Goal: Task Accomplishment & Management: Use online tool/utility

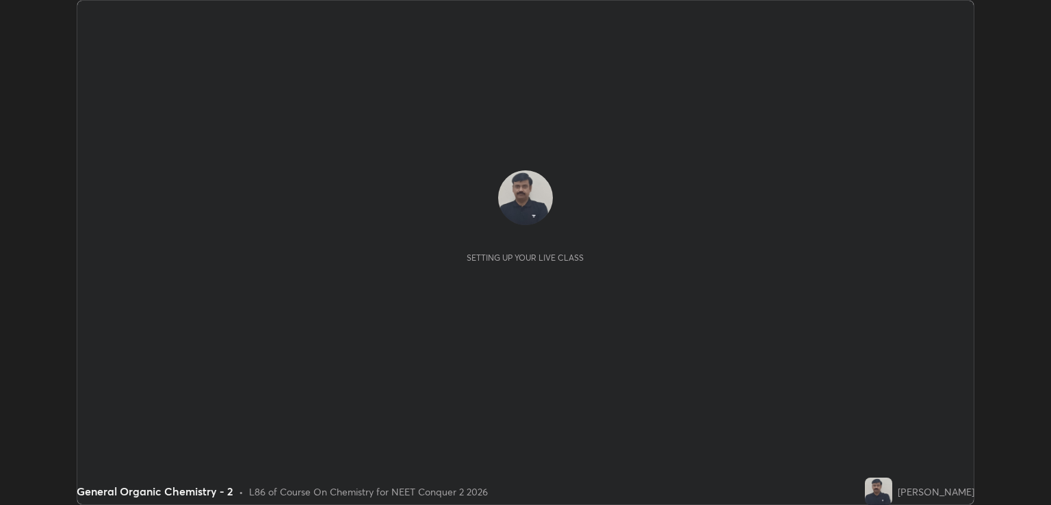
scroll to position [505, 1051]
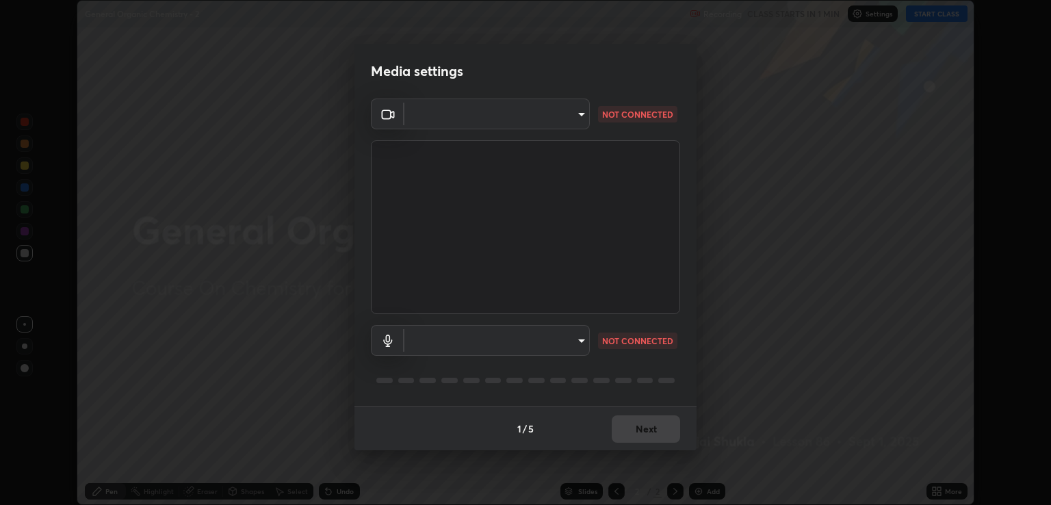
type input "ecbdbd44a66272db987f9f12271ef5319a85e28cdf2a8e5dd884bc8ad31297da"
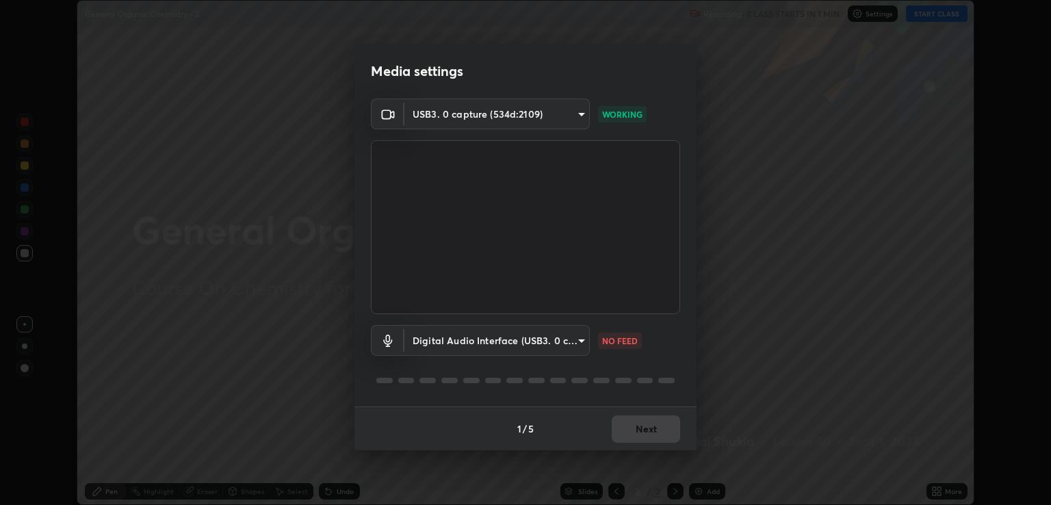
click at [577, 342] on body "Erase all General Organic Chemistry - 2 Recording CLASS STARTS IN 1 MIN Setting…" at bounding box center [525, 252] width 1051 height 505
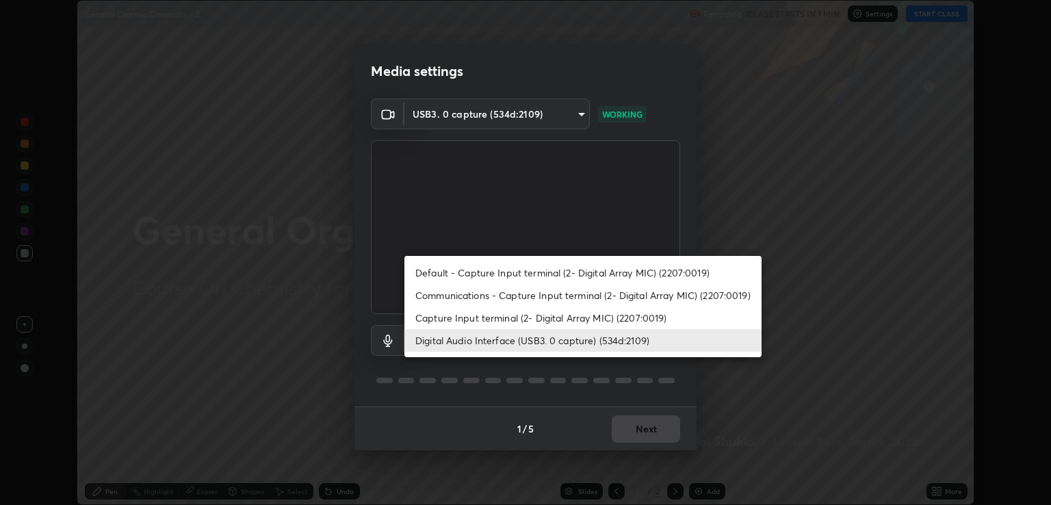
click at [482, 337] on li "Digital Audio Interface (USB3. 0 capture) (534d:2109)" at bounding box center [582, 340] width 357 height 23
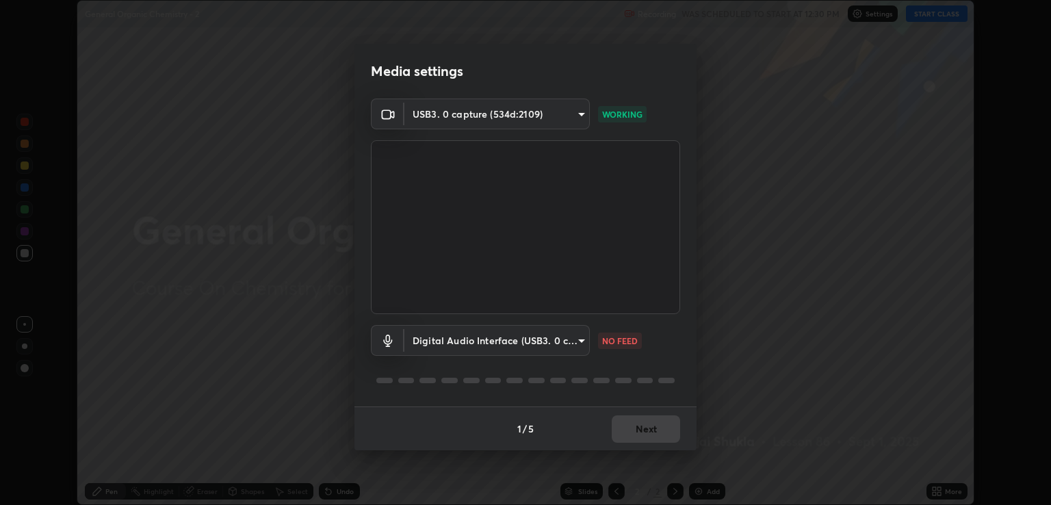
click at [583, 335] on body "Erase all General Organic Chemistry - 2 Recording WAS SCHEDULED TO START AT 12:…" at bounding box center [525, 252] width 1051 height 505
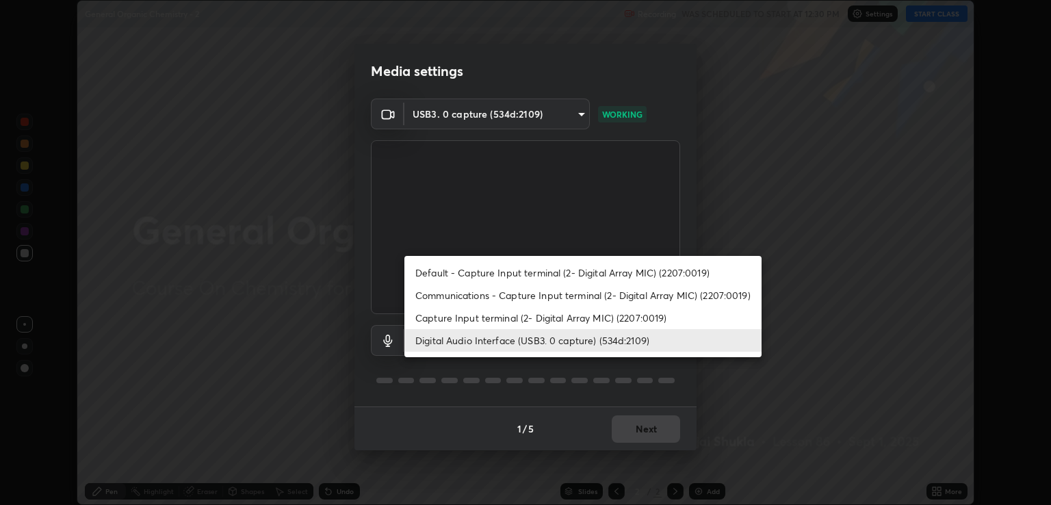
click at [457, 342] on li "Digital Audio Interface (USB3. 0 capture) (534d:2109)" at bounding box center [582, 340] width 357 height 23
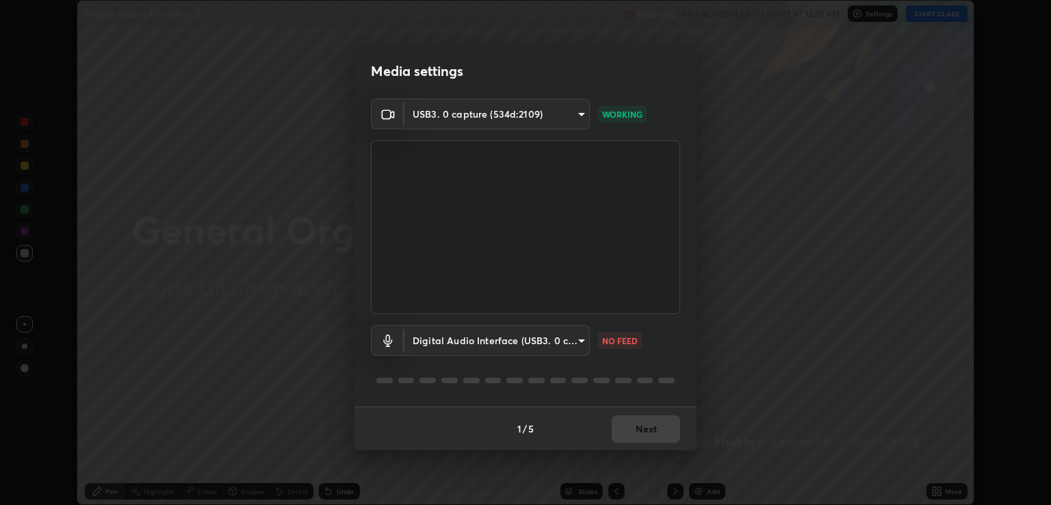
click at [582, 339] on body "Erase all General Organic Chemistry - 2 Recording WAS SCHEDULED TO START AT 12:…" at bounding box center [525, 252] width 1051 height 505
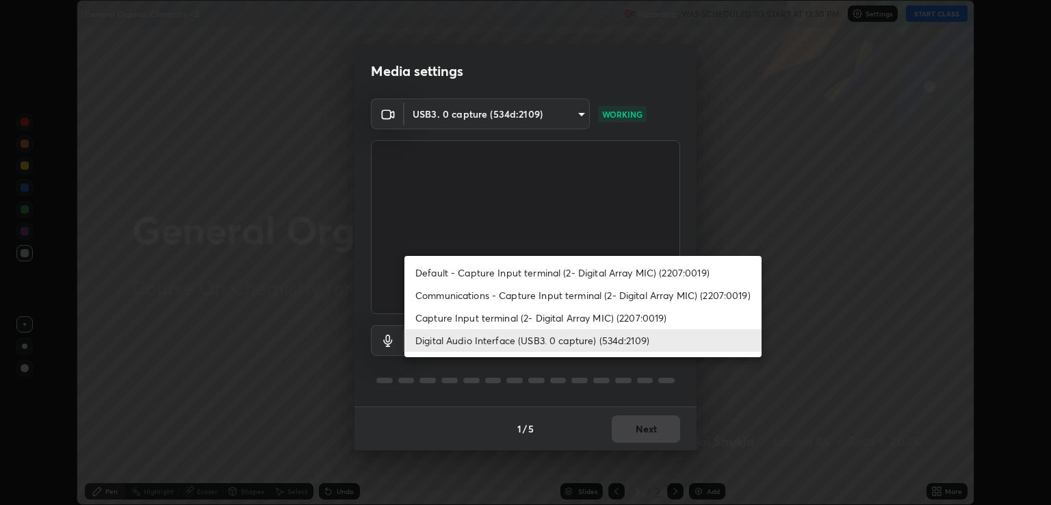
click at [445, 296] on li "Communications - Capture Input terminal (2- Digital Array MIC) (2207:0019)" at bounding box center [582, 295] width 357 height 23
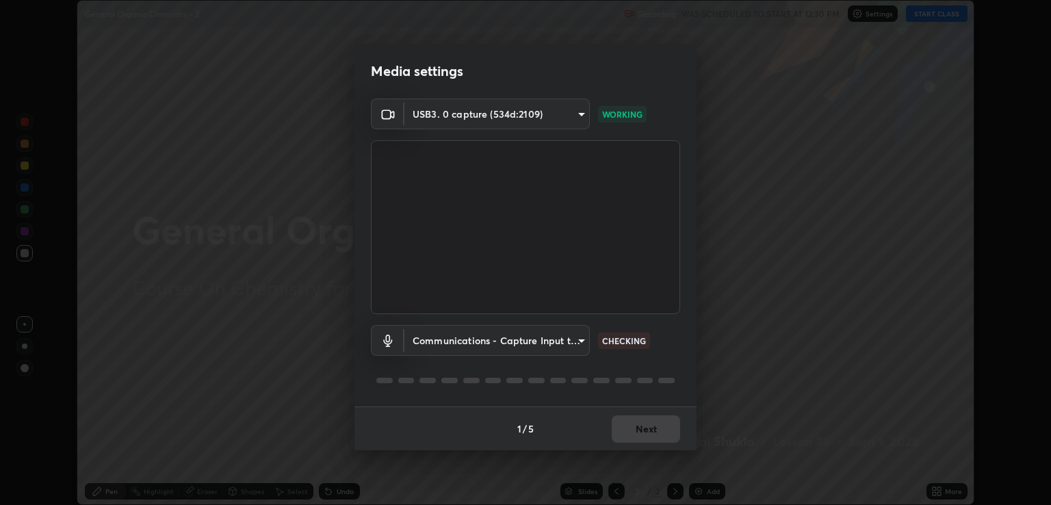
click at [575, 341] on body "Erase all General Organic Chemistry - 2 Recording WAS SCHEDULED TO START AT 12:…" at bounding box center [525, 252] width 1051 height 505
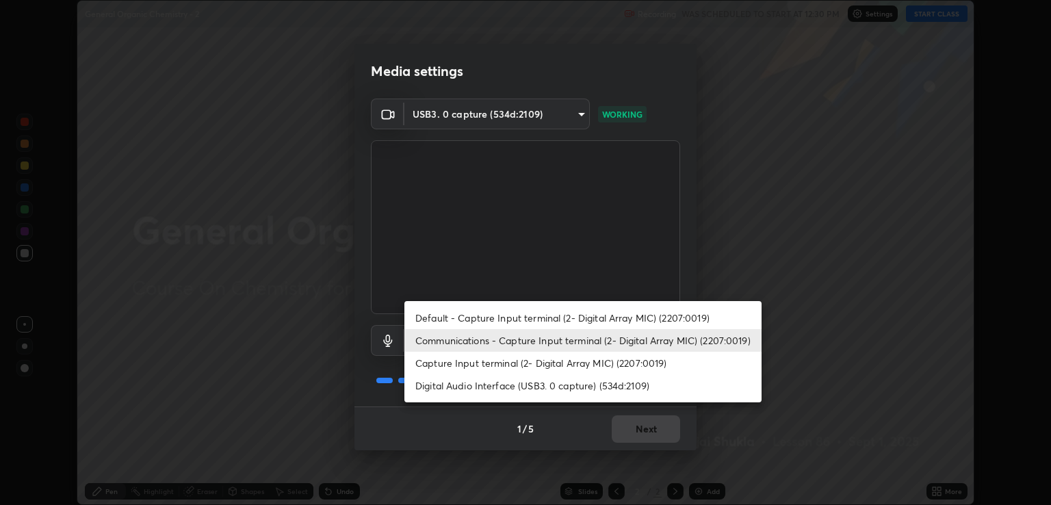
click at [464, 381] on li "Digital Audio Interface (USB3. 0 capture) (534d:2109)" at bounding box center [582, 385] width 357 height 23
type input "641fb1797ef8f9550b7f0158b383ff89036df526a4b0c4fe678c68e459c52791"
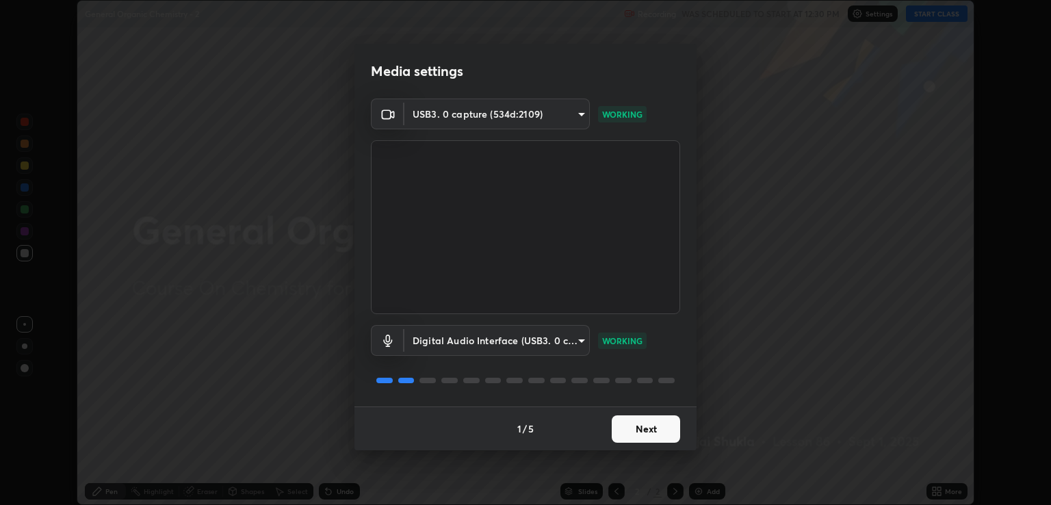
click at [642, 430] on button "Next" at bounding box center [646, 428] width 68 height 27
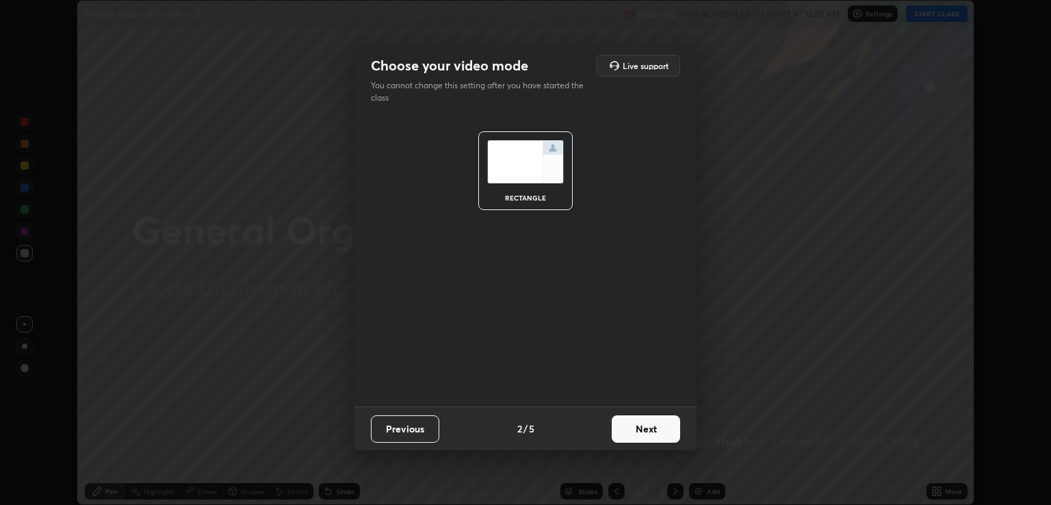
click at [644, 431] on button "Next" at bounding box center [646, 428] width 68 height 27
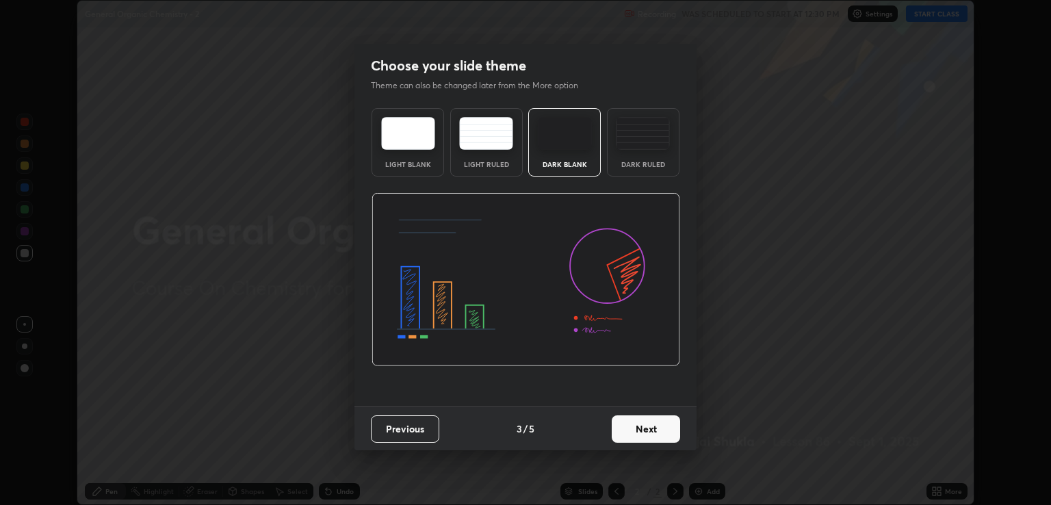
click at [655, 433] on button "Next" at bounding box center [646, 428] width 68 height 27
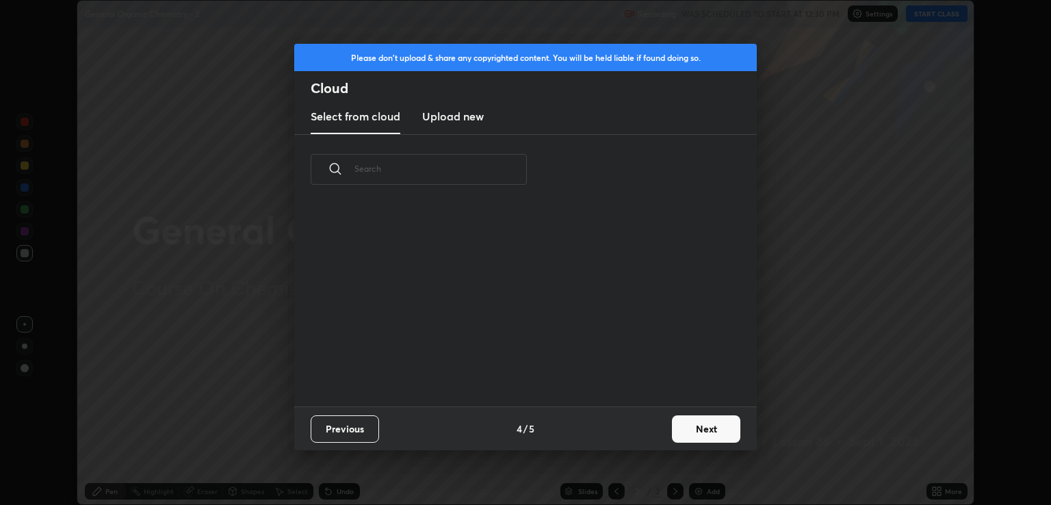
click at [675, 432] on button "Next" at bounding box center [706, 428] width 68 height 27
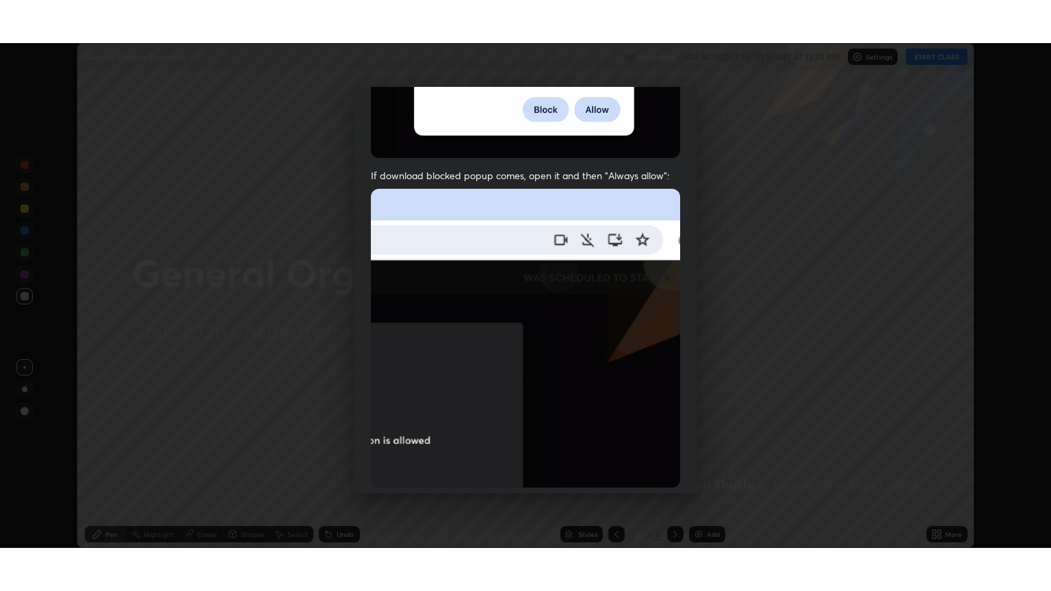
scroll to position [277, 0]
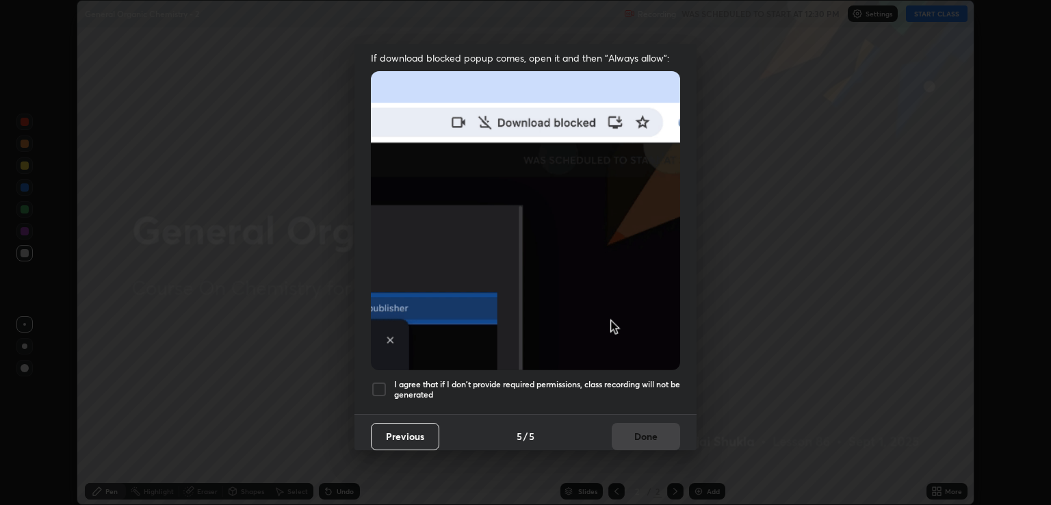
click at [384, 381] on div at bounding box center [379, 389] width 16 height 16
click at [640, 432] on button "Done" at bounding box center [646, 436] width 68 height 27
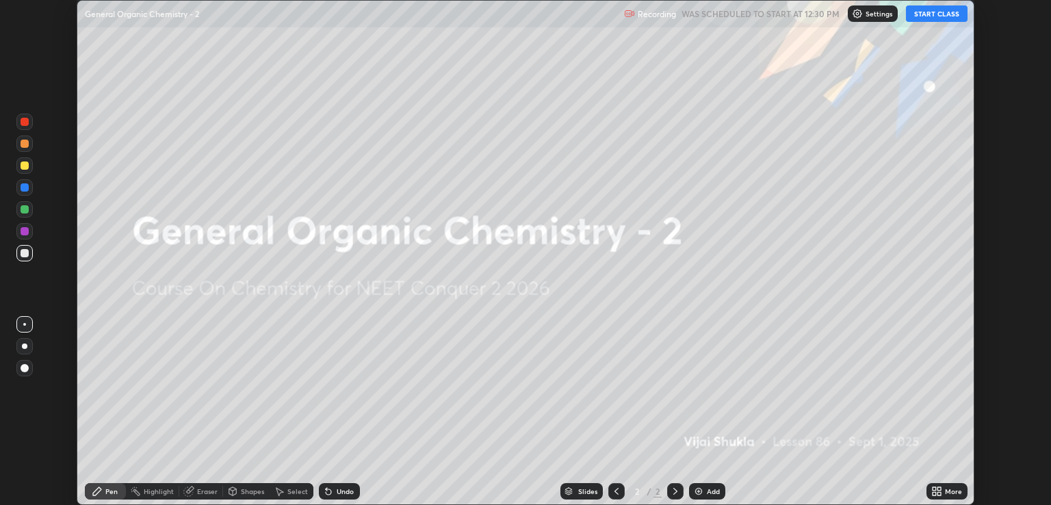
click at [933, 493] on icon at bounding box center [933, 493] width 3 height 3
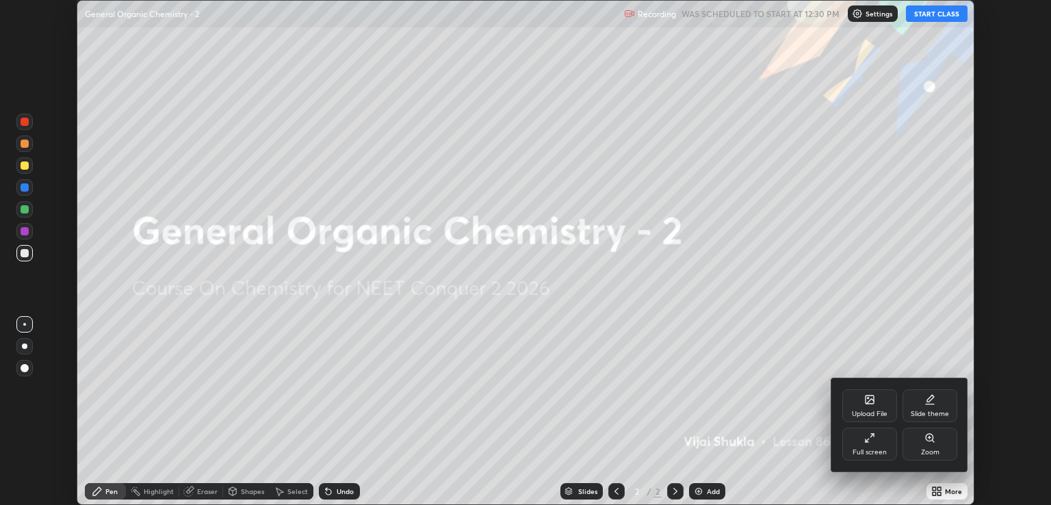
click at [856, 434] on div "Full screen" at bounding box center [869, 444] width 55 height 33
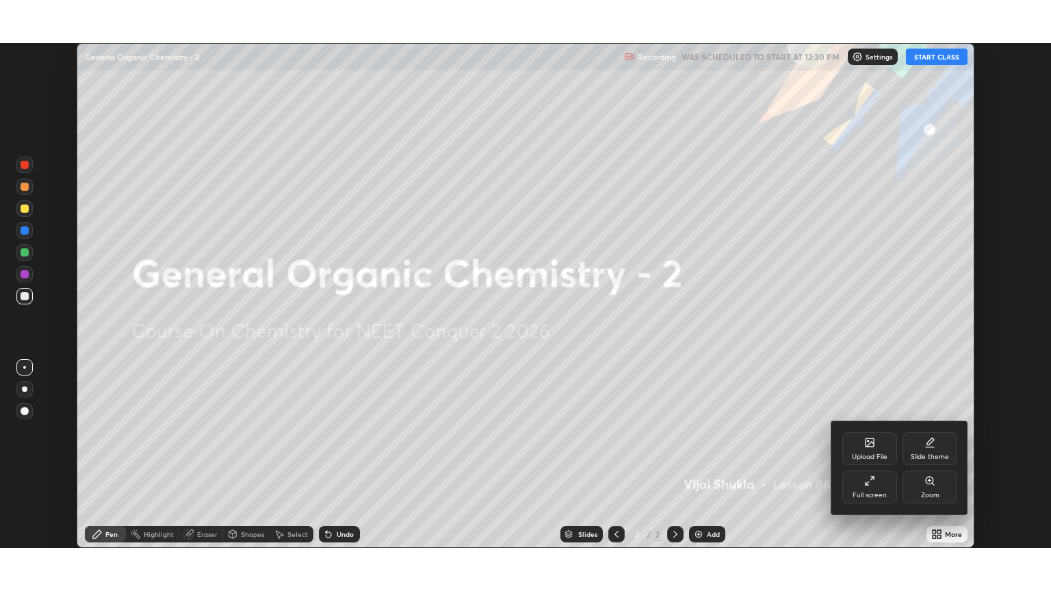
scroll to position [591, 1051]
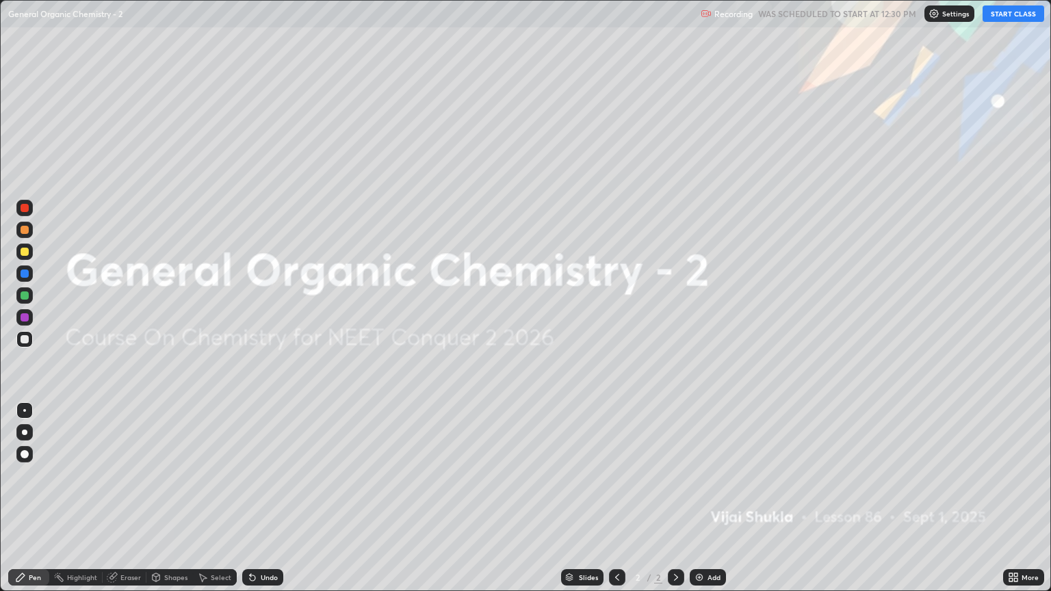
click at [1000, 5] on button "START CLASS" at bounding box center [1013, 13] width 62 height 16
click at [711, 504] on div "Add" at bounding box center [713, 577] width 13 height 7
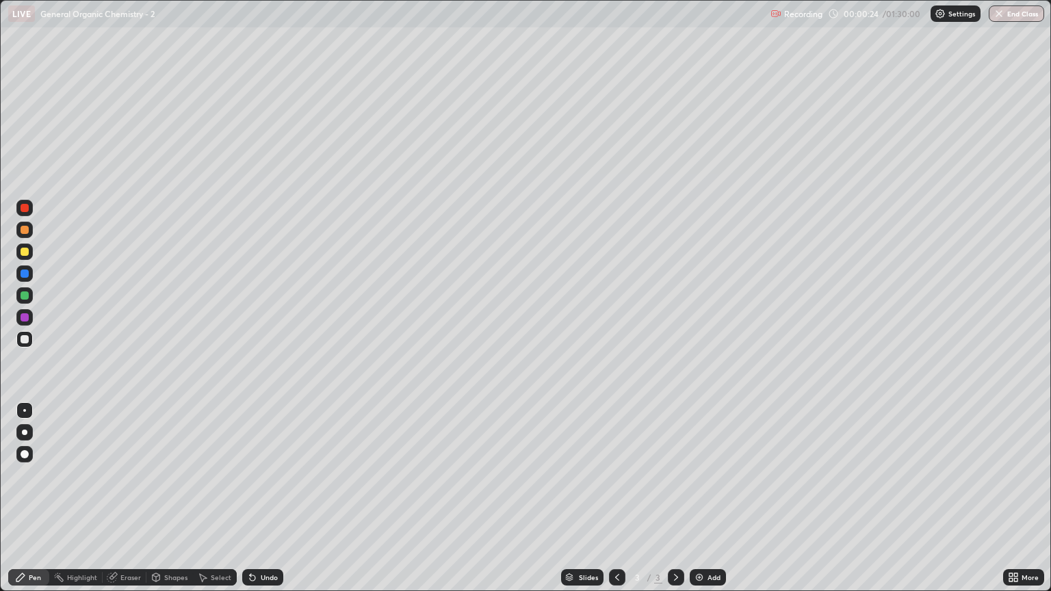
click at [25, 438] on div at bounding box center [24, 432] width 16 height 16
click at [27, 232] on div at bounding box center [25, 230] width 8 height 8
click at [703, 504] on img at bounding box center [699, 577] width 11 height 11
click at [23, 343] on div at bounding box center [24, 339] width 16 height 16
click at [27, 231] on div at bounding box center [25, 230] width 8 height 8
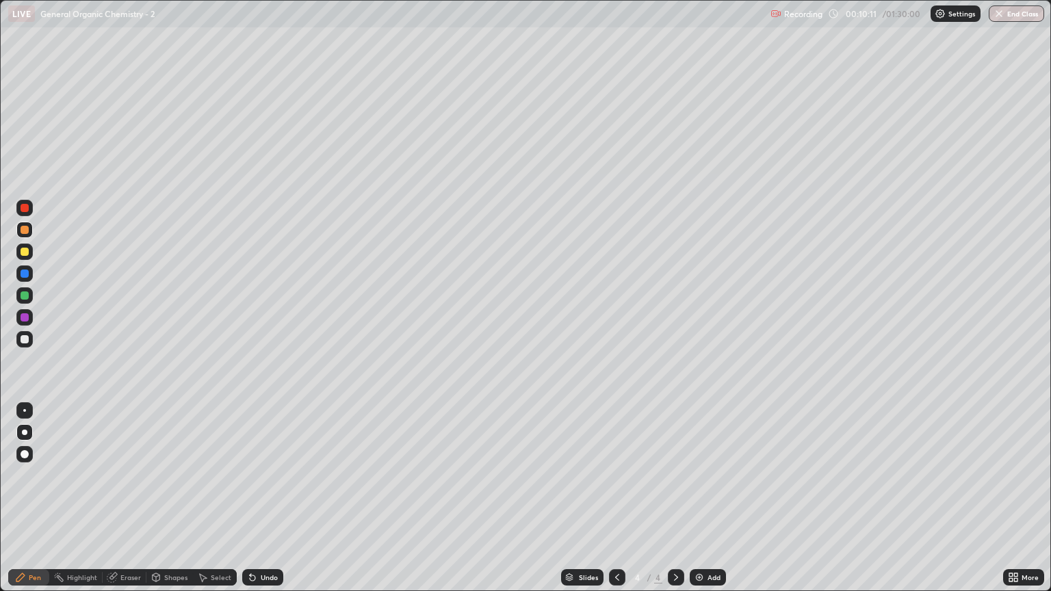
click at [25, 339] on div at bounding box center [25, 339] width 8 height 8
click at [30, 233] on div at bounding box center [24, 230] width 16 height 16
click at [27, 299] on div at bounding box center [25, 295] width 8 height 8
click at [126, 504] on div "Eraser" at bounding box center [130, 577] width 21 height 7
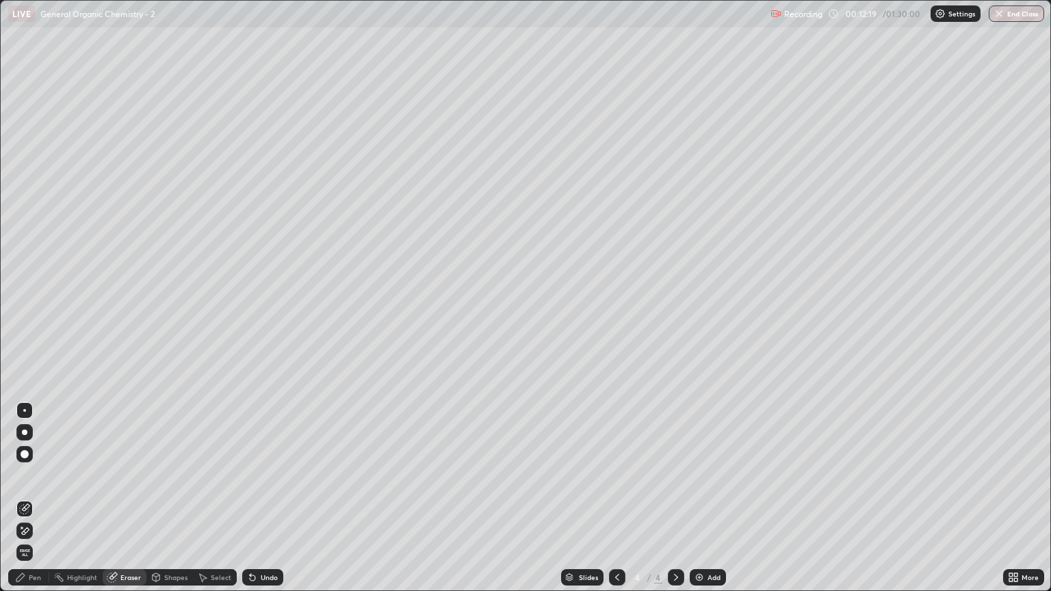
click at [36, 504] on div "Pen" at bounding box center [28, 577] width 41 height 16
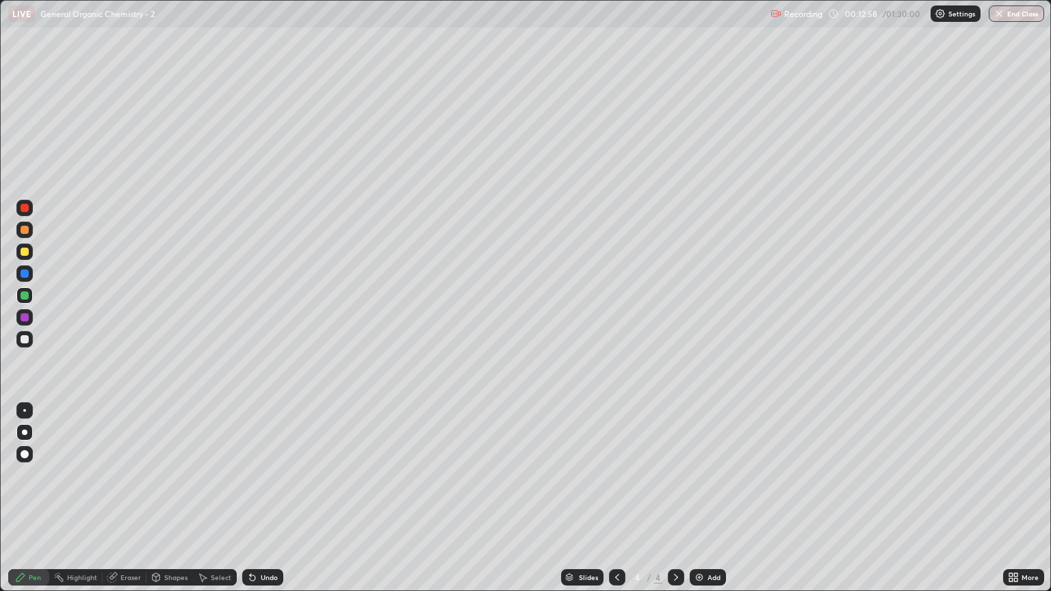
click at [22, 252] on div at bounding box center [25, 252] width 8 height 8
click at [703, 504] on img at bounding box center [699, 577] width 11 height 11
click at [29, 339] on div at bounding box center [24, 339] width 16 height 16
click at [25, 230] on div at bounding box center [25, 230] width 8 height 8
click at [126, 504] on div "Eraser" at bounding box center [130, 577] width 21 height 7
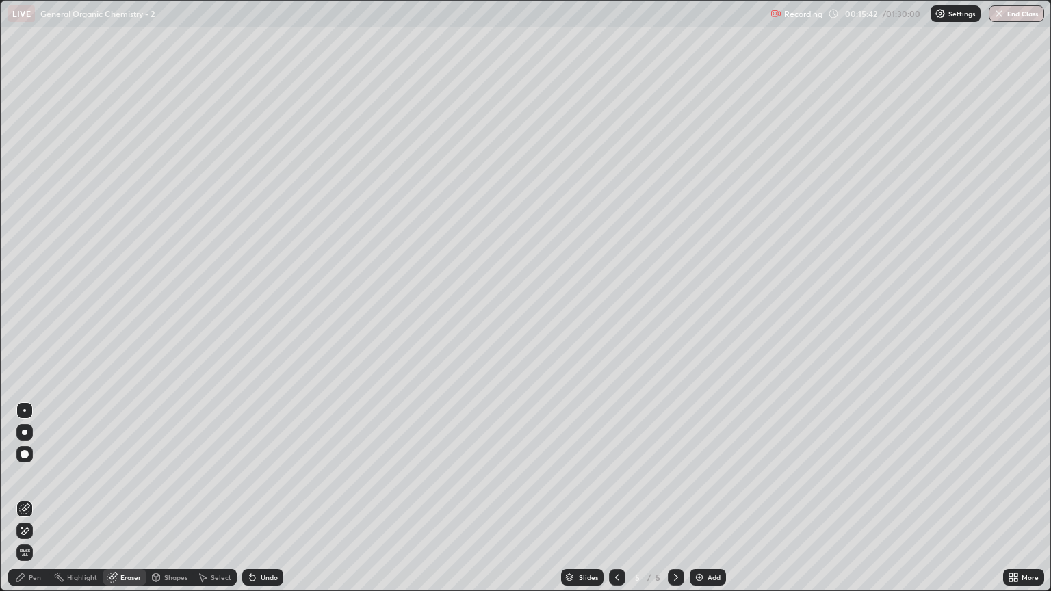
click at [33, 504] on div "Pen" at bounding box center [35, 577] width 12 height 7
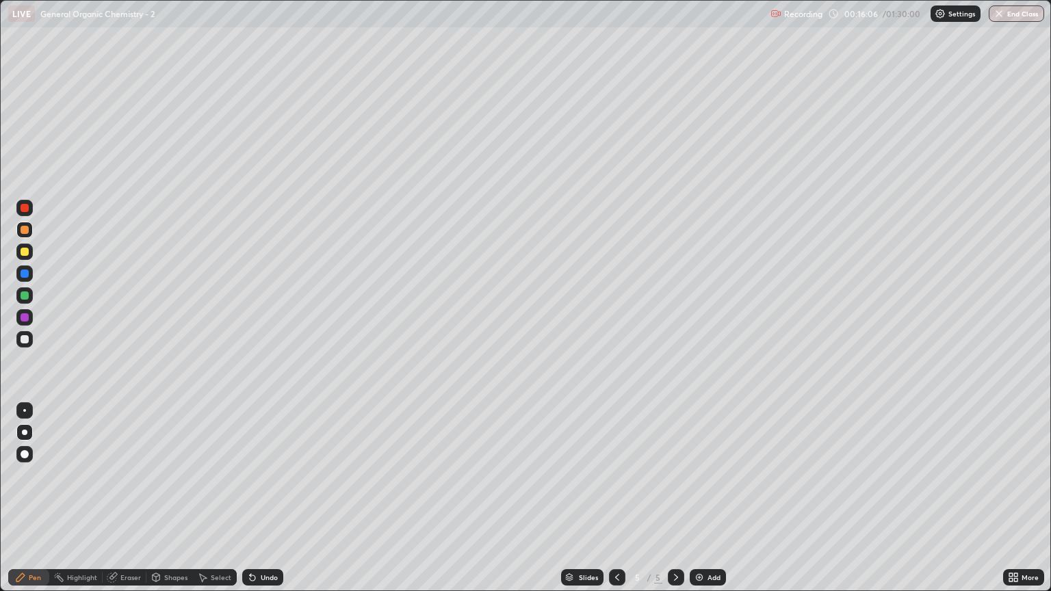
click at [25, 259] on div at bounding box center [24, 252] width 16 height 16
click at [27, 301] on div at bounding box center [24, 295] width 16 height 16
click at [29, 345] on div at bounding box center [24, 339] width 16 height 16
click at [29, 235] on div at bounding box center [24, 230] width 16 height 16
click at [24, 341] on div at bounding box center [25, 339] width 8 height 8
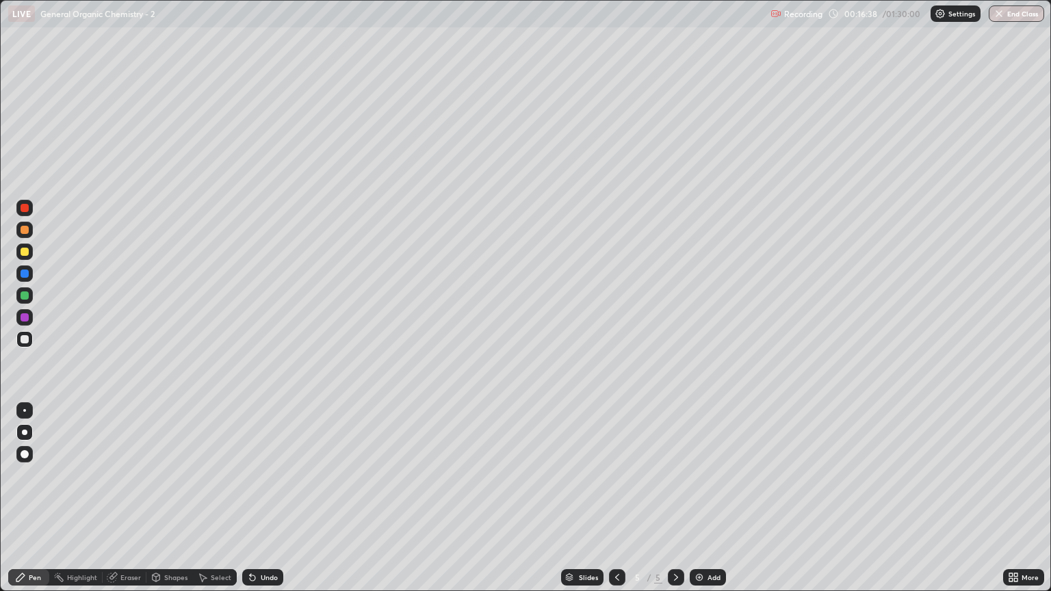
click at [24, 230] on div at bounding box center [25, 230] width 8 height 8
click at [28, 343] on div at bounding box center [24, 339] width 16 height 16
click at [25, 230] on div at bounding box center [25, 230] width 8 height 8
click at [22, 343] on div at bounding box center [24, 339] width 16 height 16
click at [23, 233] on div at bounding box center [25, 230] width 8 height 8
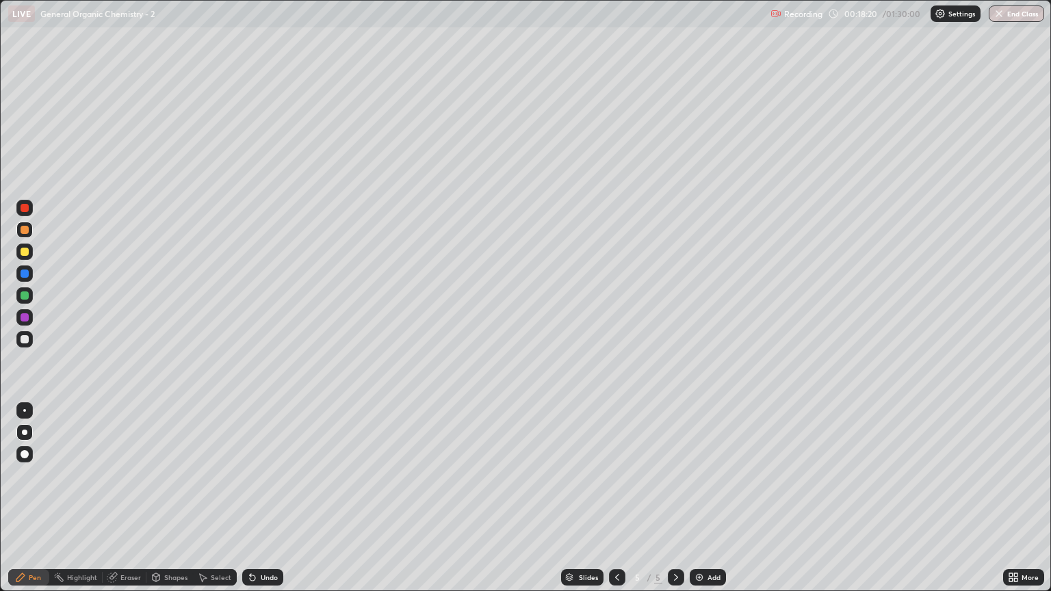
click at [25, 340] on div at bounding box center [25, 339] width 8 height 8
click at [25, 231] on div at bounding box center [25, 230] width 8 height 8
click at [25, 339] on div at bounding box center [25, 339] width 8 height 8
click at [23, 235] on div at bounding box center [24, 230] width 16 height 16
click at [22, 233] on div at bounding box center [25, 230] width 8 height 8
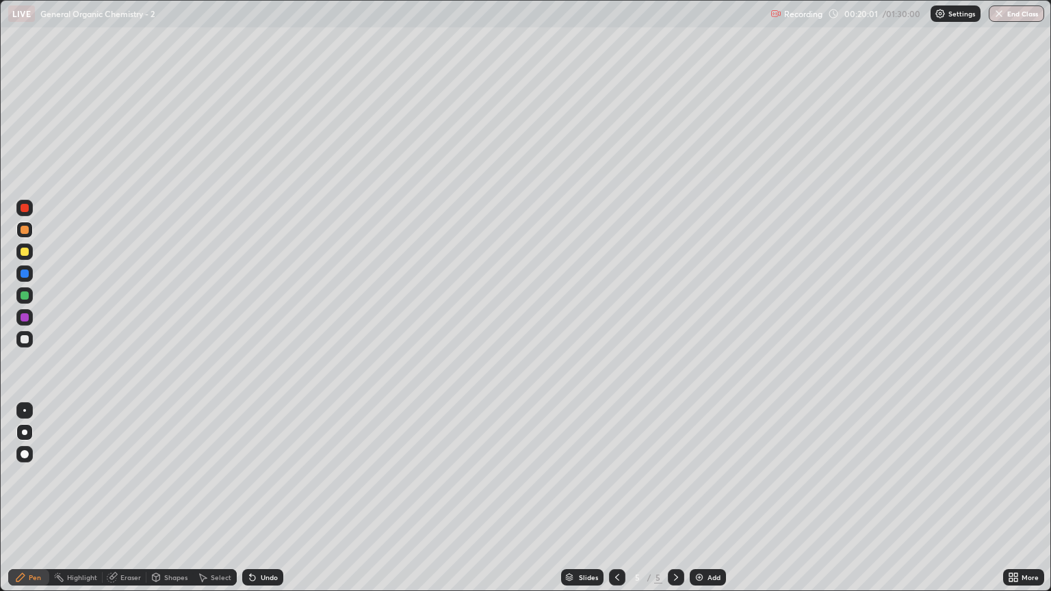
click at [27, 340] on div at bounding box center [25, 339] width 8 height 8
click at [716, 504] on div "Add" at bounding box center [708, 577] width 36 height 16
click at [29, 339] on div at bounding box center [24, 339] width 16 height 16
click at [25, 230] on div at bounding box center [25, 230] width 8 height 8
click at [25, 339] on div at bounding box center [25, 339] width 8 height 8
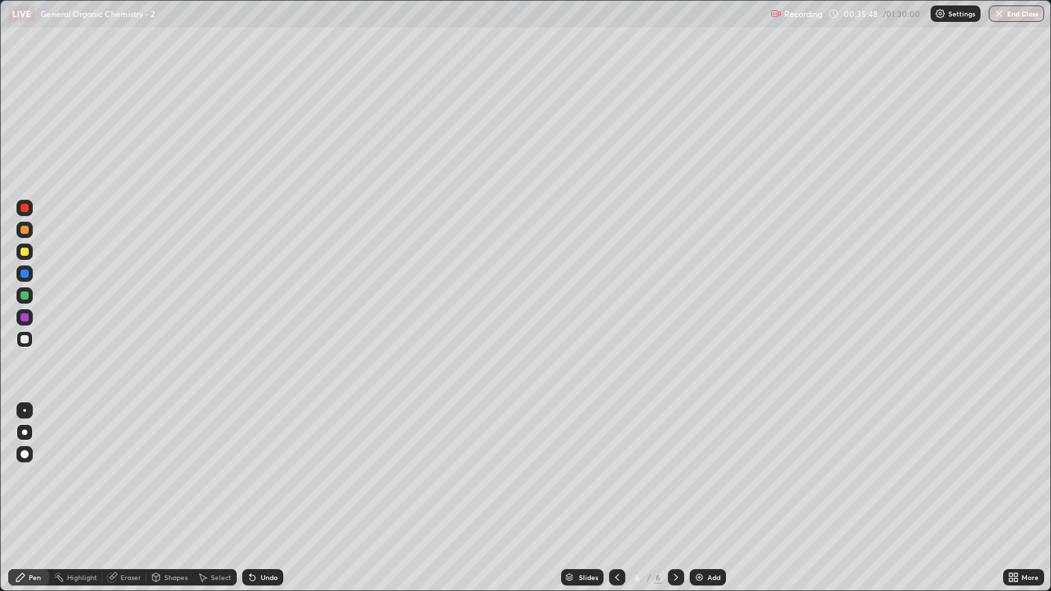
click at [22, 342] on div at bounding box center [25, 339] width 8 height 8
click at [25, 230] on div at bounding box center [25, 230] width 8 height 8
click at [23, 345] on div at bounding box center [24, 339] width 16 height 16
click at [22, 231] on div at bounding box center [25, 230] width 8 height 8
click at [25, 340] on div at bounding box center [25, 339] width 8 height 8
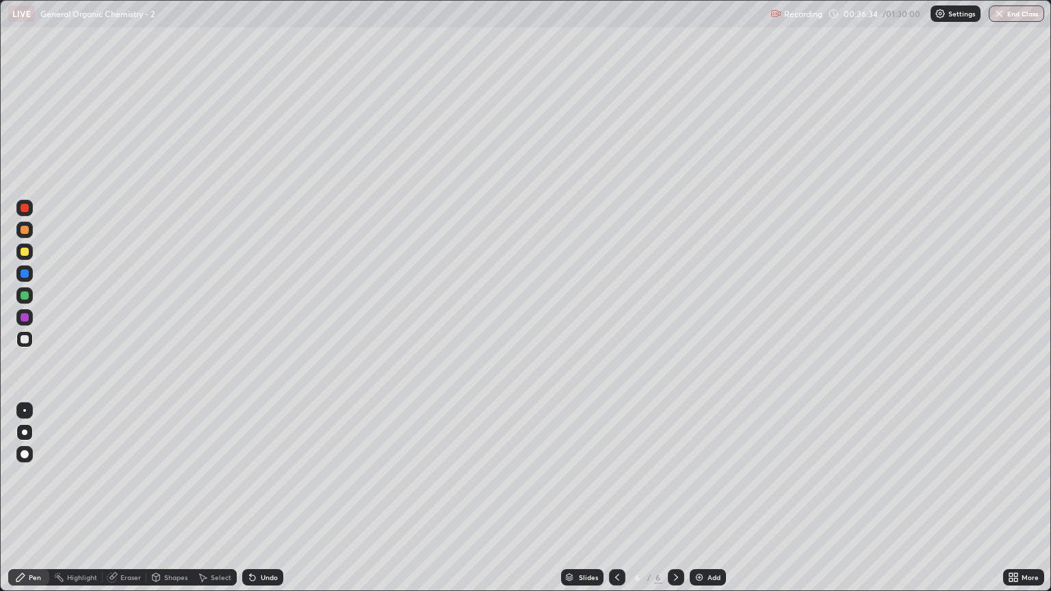
click at [24, 233] on div at bounding box center [25, 230] width 8 height 8
click at [23, 338] on div at bounding box center [25, 339] width 8 height 8
click at [31, 230] on div at bounding box center [24, 230] width 16 height 16
click at [21, 252] on div at bounding box center [25, 252] width 8 height 8
click at [607, 504] on div "Slides 6 / 6 Add" at bounding box center [643, 577] width 720 height 27
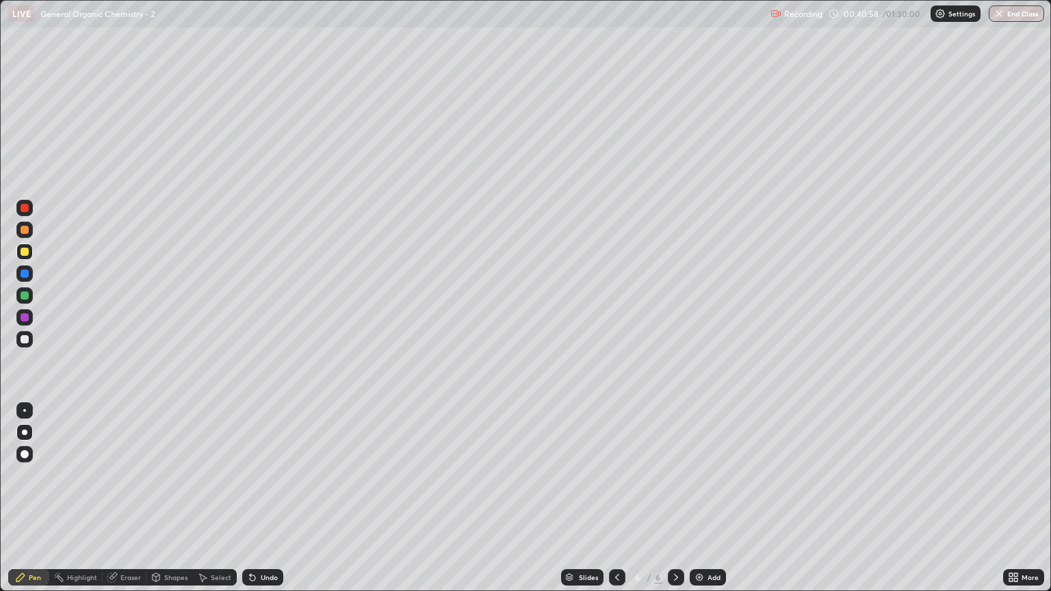
click at [609, 504] on div at bounding box center [617, 577] width 16 height 16
click at [23, 230] on div at bounding box center [25, 230] width 8 height 8
click at [711, 504] on div "Add" at bounding box center [708, 577] width 36 height 16
click at [25, 342] on div at bounding box center [25, 339] width 8 height 8
click at [27, 233] on div at bounding box center [25, 230] width 8 height 8
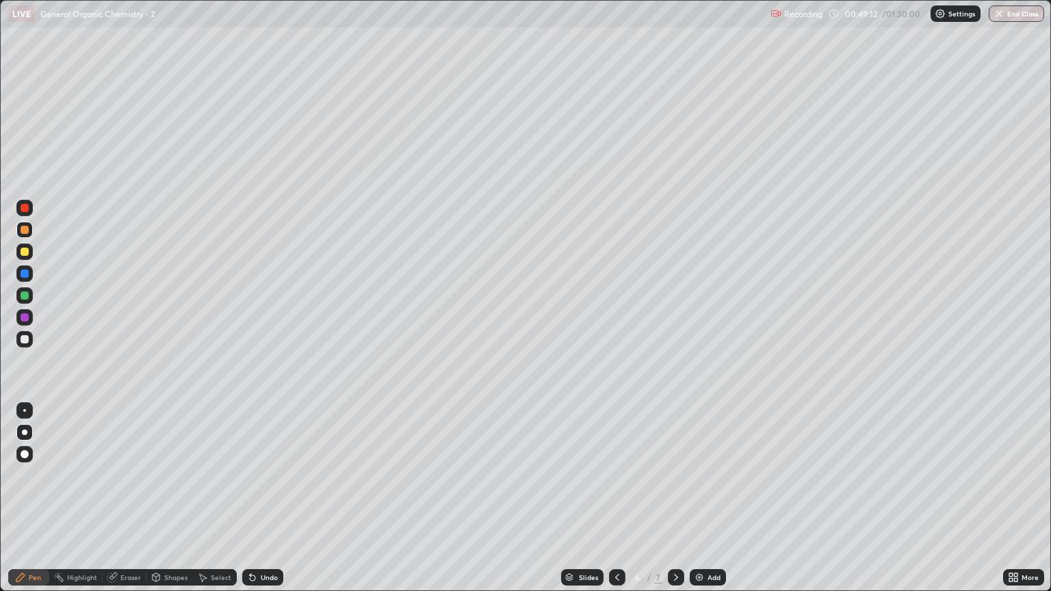
click at [23, 346] on div at bounding box center [24, 339] width 16 height 16
click at [26, 233] on div at bounding box center [25, 230] width 8 height 8
click at [26, 336] on div at bounding box center [25, 339] width 8 height 8
click at [134, 504] on div "Eraser" at bounding box center [130, 577] width 21 height 7
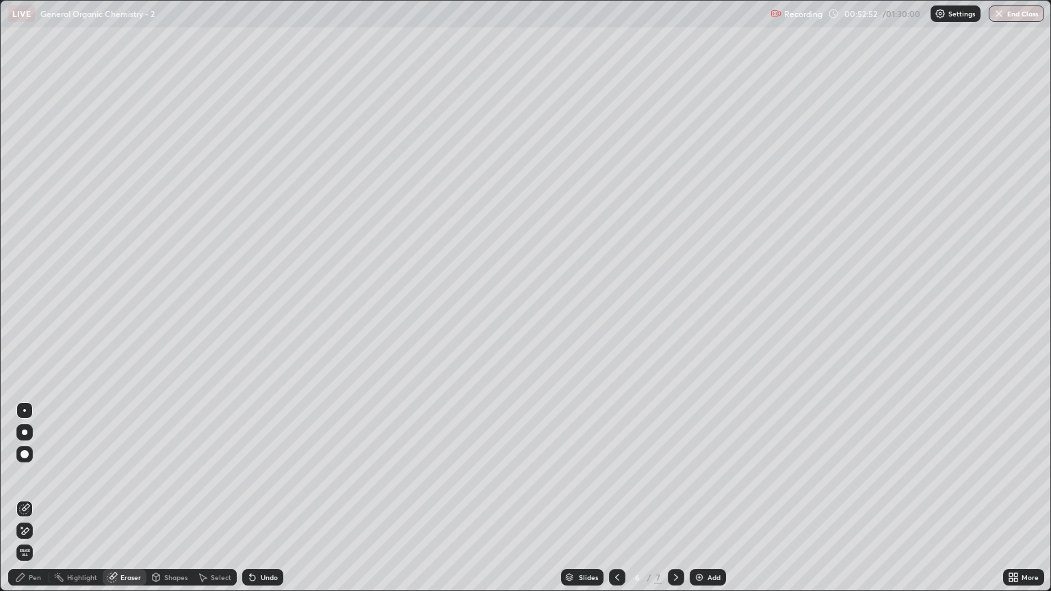
click at [43, 504] on div "Pen" at bounding box center [28, 577] width 41 height 16
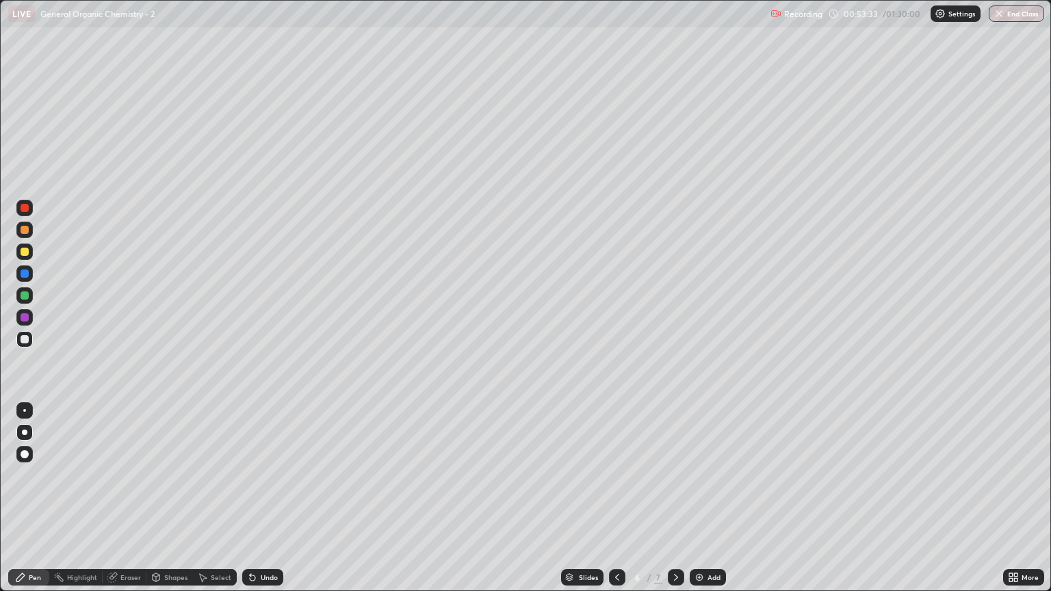
click at [26, 232] on div at bounding box center [25, 230] width 8 height 8
click at [30, 339] on div at bounding box center [24, 339] width 16 height 16
click at [16, 300] on div at bounding box center [24, 295] width 16 height 16
click at [22, 339] on div at bounding box center [25, 339] width 8 height 8
click at [27, 297] on div at bounding box center [25, 295] width 8 height 8
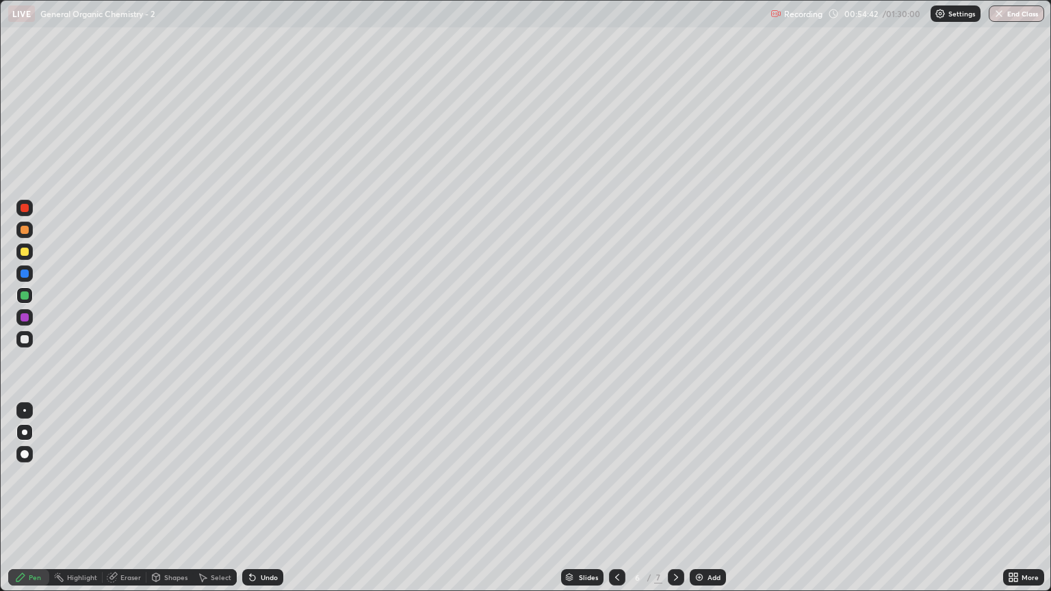
click at [122, 504] on div "Eraser" at bounding box center [125, 577] width 44 height 16
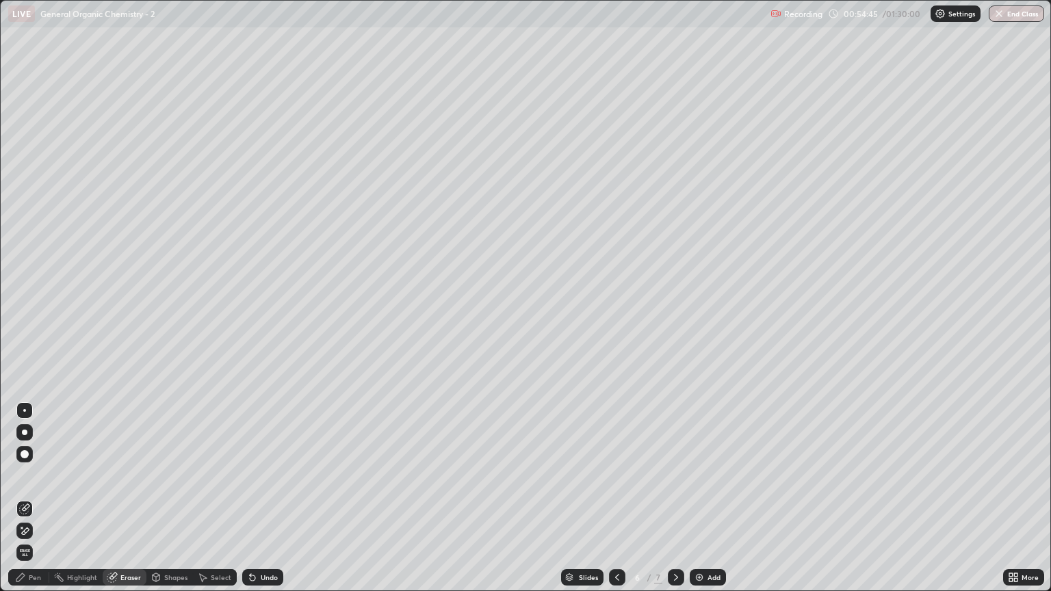
click at [37, 504] on div "Pen" at bounding box center [35, 577] width 12 height 7
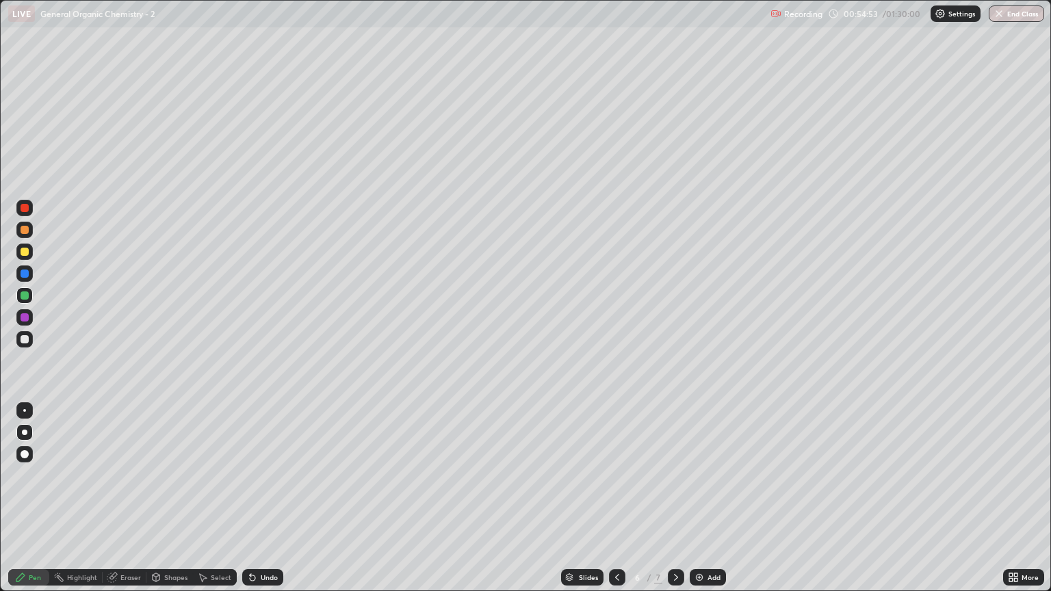
click at [26, 342] on div at bounding box center [25, 339] width 8 height 8
click at [23, 236] on div at bounding box center [24, 230] width 16 height 16
click at [25, 341] on div at bounding box center [25, 339] width 8 height 8
click at [698, 504] on img at bounding box center [699, 577] width 11 height 11
click at [25, 345] on div at bounding box center [24, 339] width 16 height 16
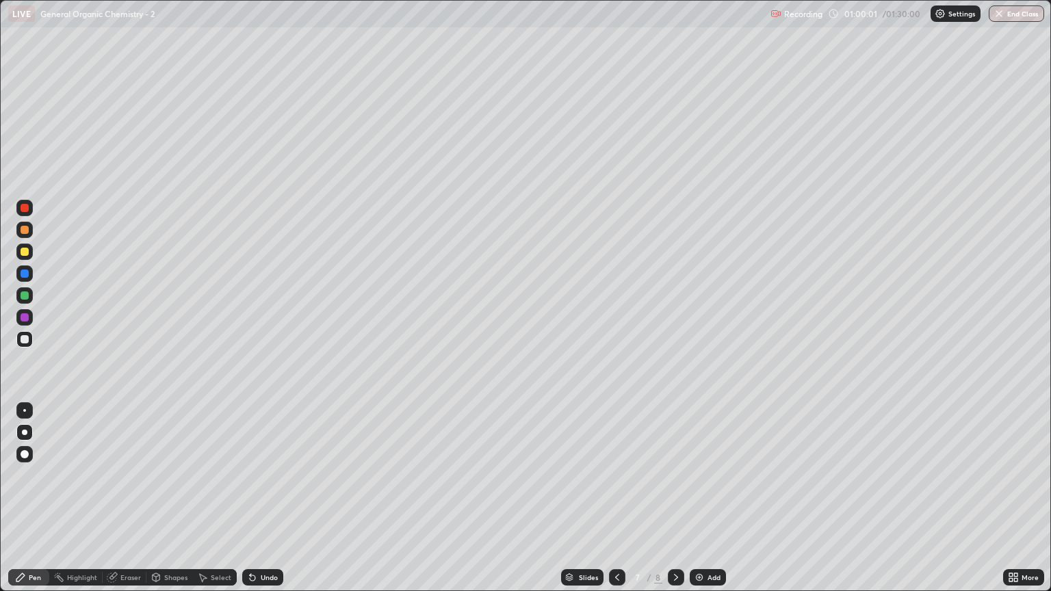
click at [27, 227] on div at bounding box center [25, 230] width 8 height 8
click at [124, 504] on div "Eraser" at bounding box center [125, 577] width 44 height 16
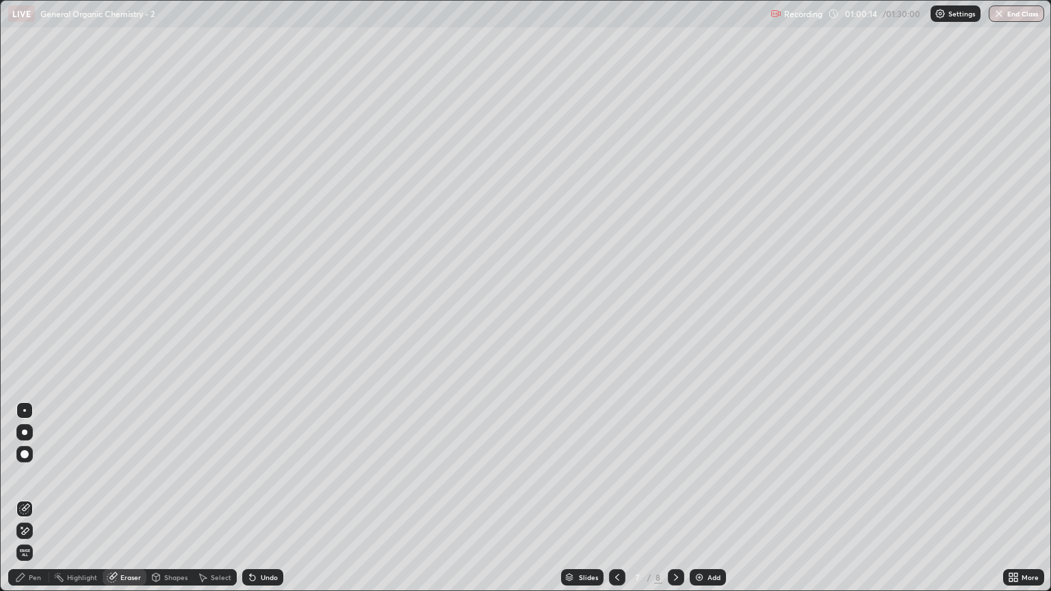
click at [36, 504] on div "Pen" at bounding box center [28, 577] width 41 height 16
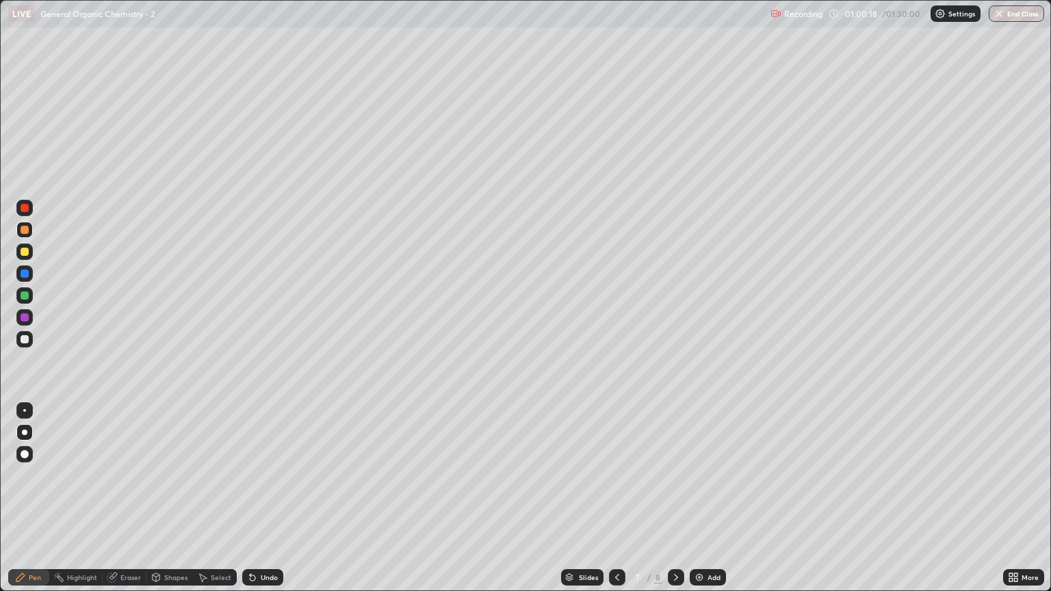
click at [25, 343] on div at bounding box center [24, 339] width 16 height 16
click at [21, 231] on div at bounding box center [25, 230] width 8 height 8
click at [21, 342] on div at bounding box center [25, 339] width 8 height 8
click at [18, 344] on div at bounding box center [24, 339] width 16 height 16
click at [127, 504] on div "Eraser" at bounding box center [130, 577] width 21 height 7
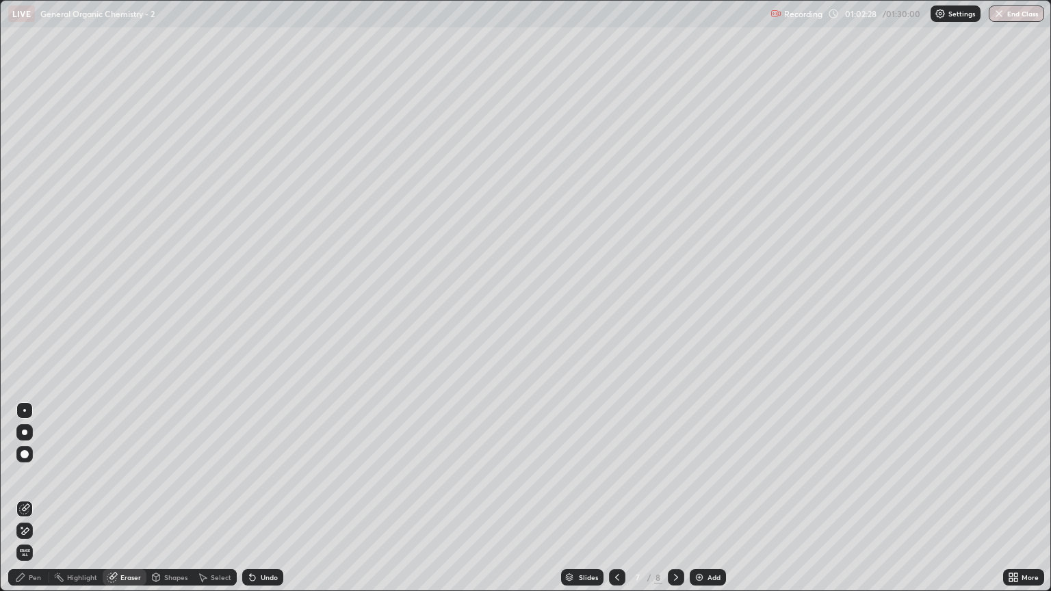
click at [34, 504] on div "Pen" at bounding box center [35, 577] width 12 height 7
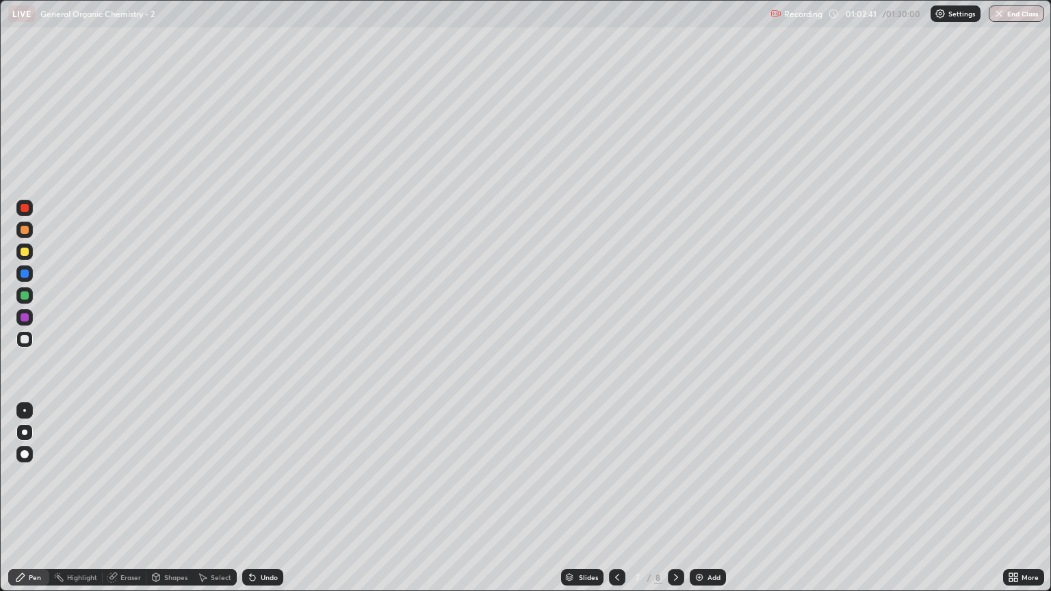
click at [21, 226] on div at bounding box center [25, 230] width 8 height 8
click at [29, 345] on div at bounding box center [24, 339] width 16 height 16
click at [616, 504] on icon at bounding box center [617, 577] width 11 height 11
click at [674, 504] on icon at bounding box center [675, 577] width 11 height 11
click at [616, 504] on icon at bounding box center [617, 577] width 11 height 11
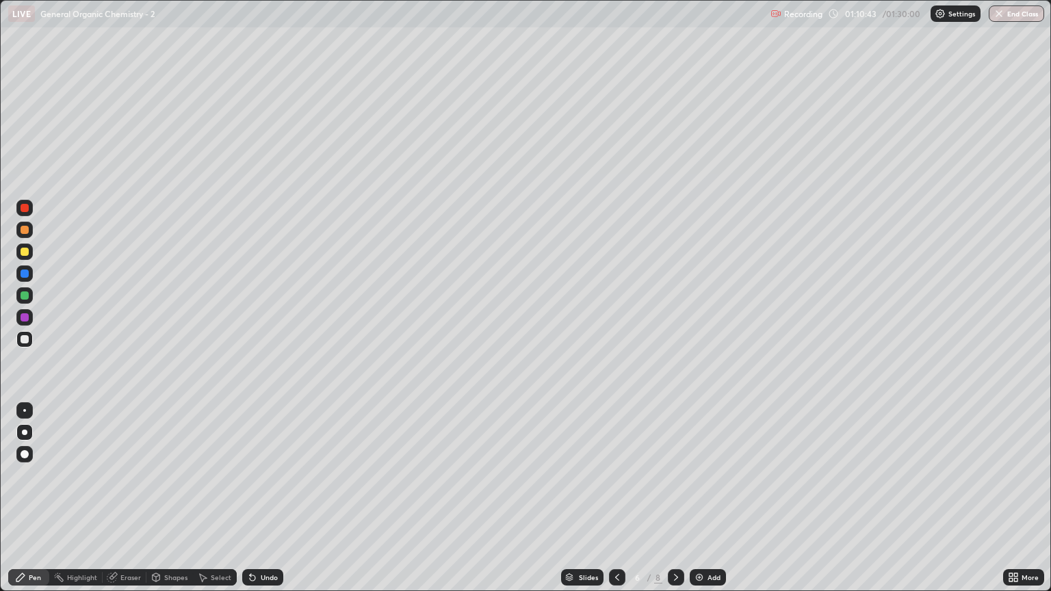
click at [23, 255] on div at bounding box center [25, 252] width 8 height 8
click at [677, 504] on div at bounding box center [676, 577] width 16 height 16
click at [673, 504] on icon at bounding box center [675, 577] width 11 height 11
click at [676, 504] on icon at bounding box center [675, 577] width 11 height 11
click at [721, 504] on div "Add" at bounding box center [708, 577] width 36 height 16
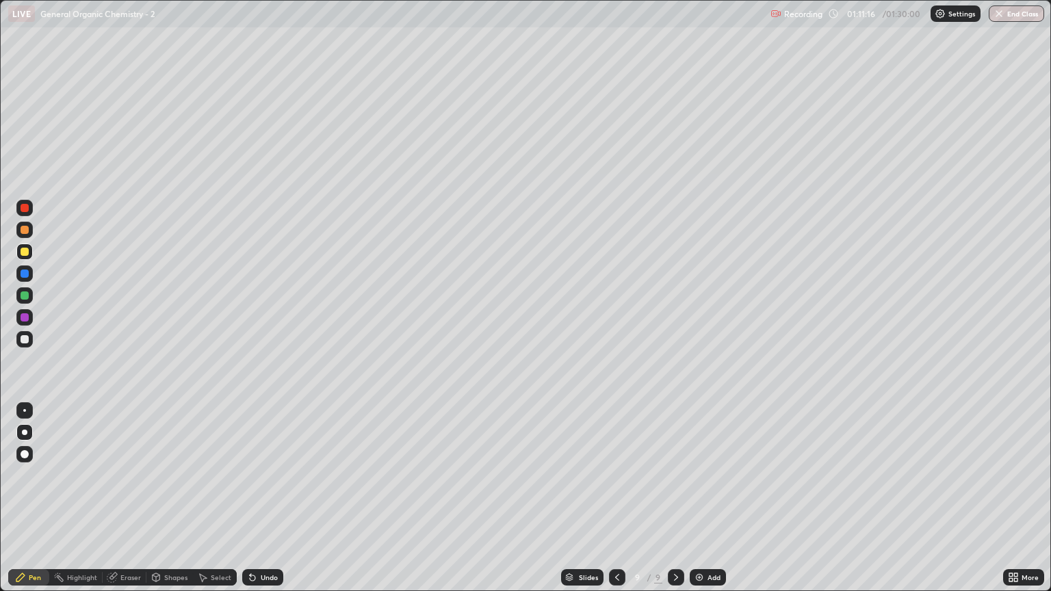
click at [27, 341] on div at bounding box center [25, 339] width 8 height 8
click at [30, 229] on div at bounding box center [24, 230] width 16 height 16
click at [128, 504] on div "Eraser" at bounding box center [130, 577] width 21 height 7
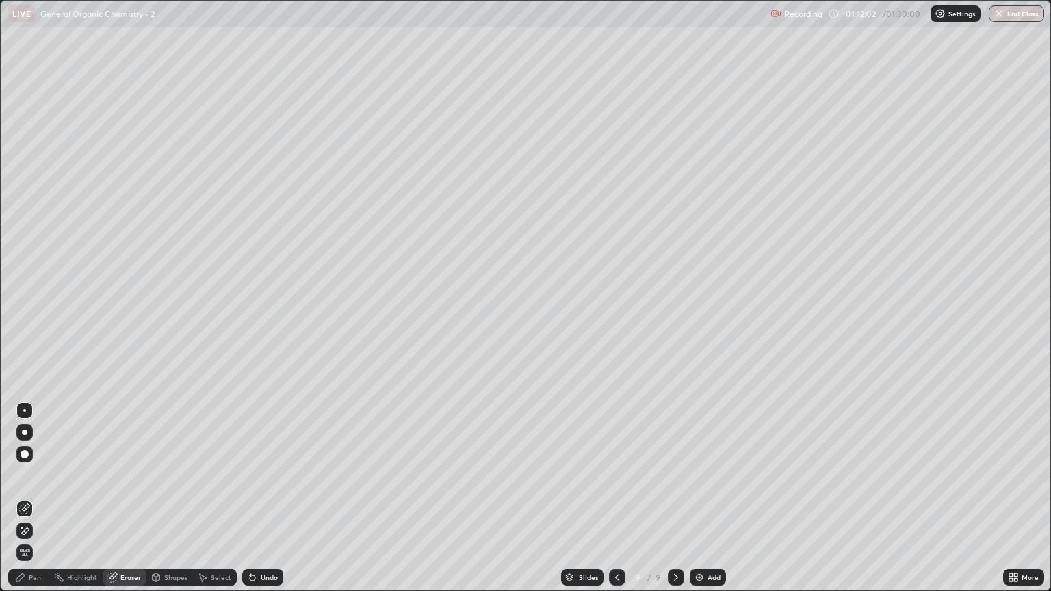
click at [34, 504] on div "Pen" at bounding box center [28, 577] width 41 height 16
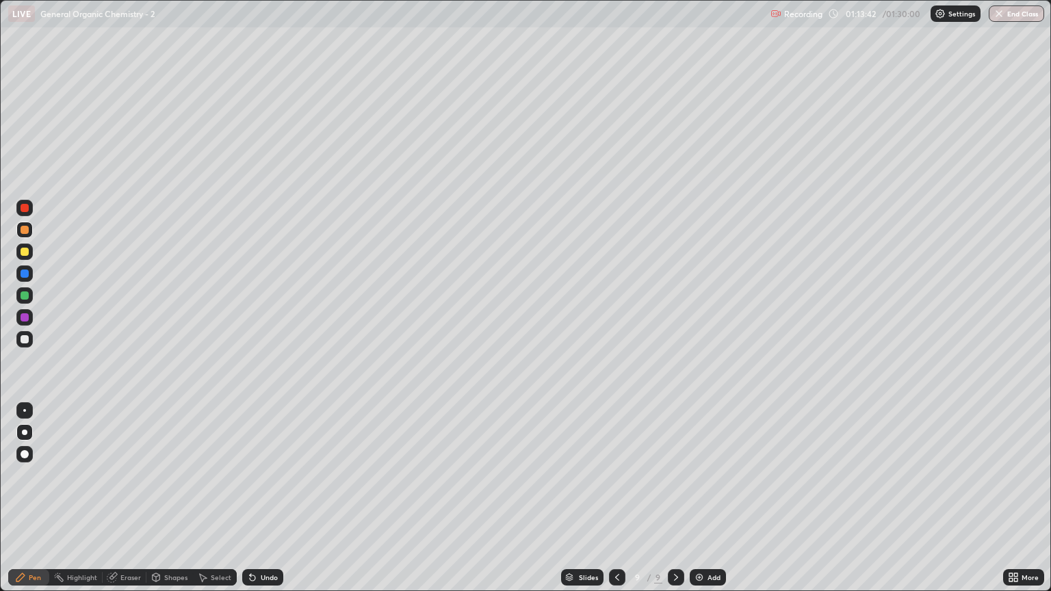
click at [24, 343] on div at bounding box center [24, 339] width 16 height 16
click at [131, 504] on div "Eraser" at bounding box center [130, 577] width 21 height 7
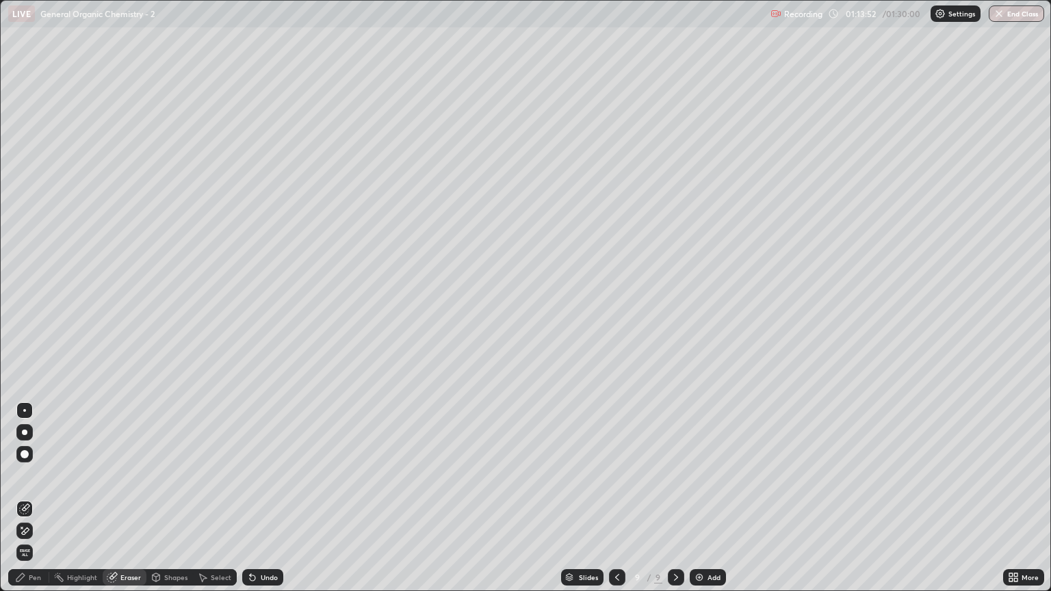
click at [36, 504] on div "Pen" at bounding box center [35, 577] width 12 height 7
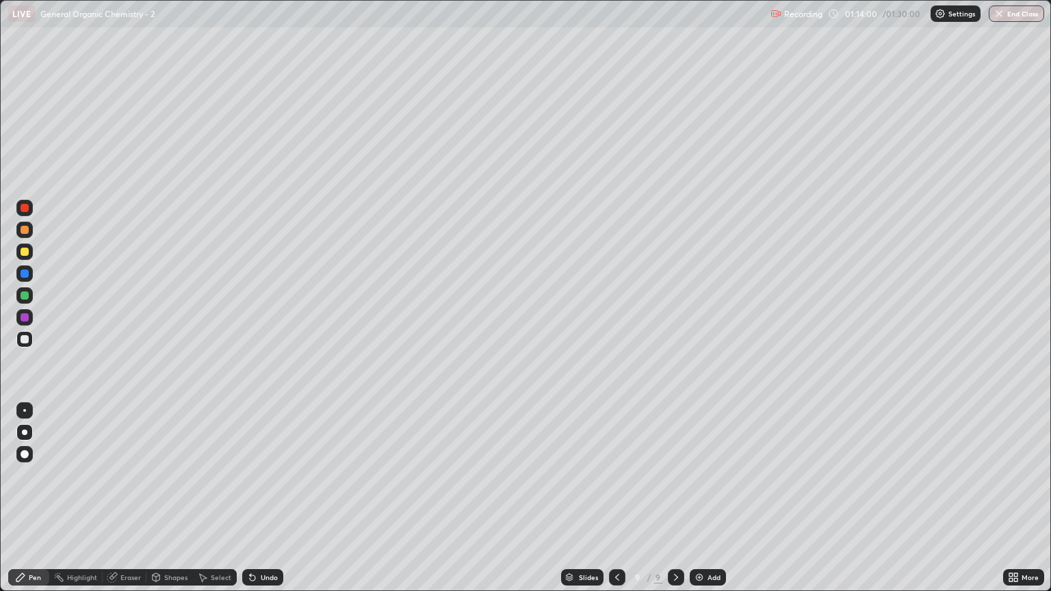
click at [23, 249] on div at bounding box center [25, 252] width 8 height 8
click at [24, 338] on div at bounding box center [25, 339] width 8 height 8
click at [131, 504] on div "Eraser" at bounding box center [125, 577] width 44 height 16
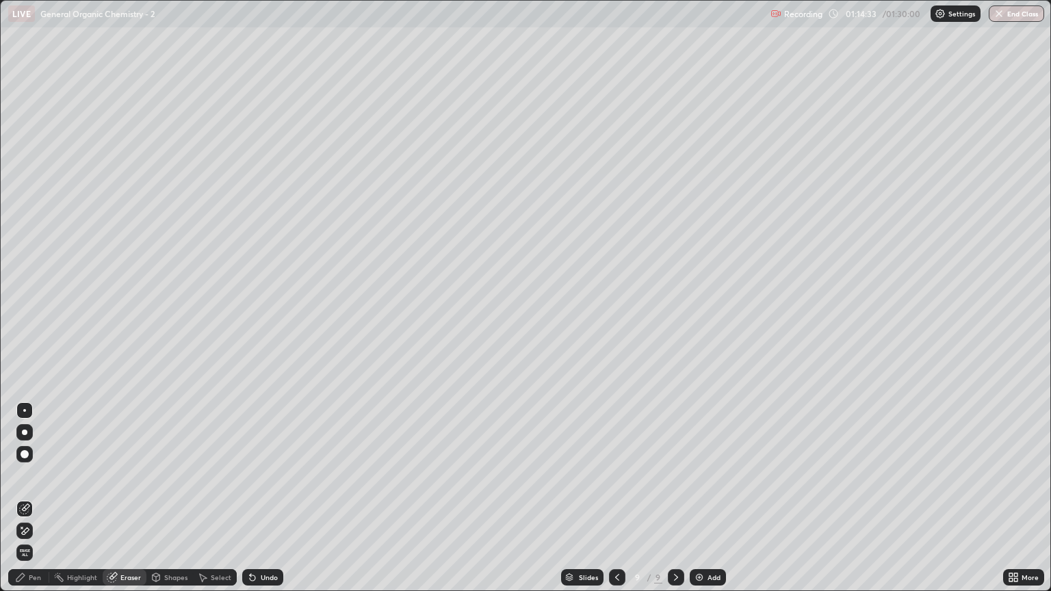
click at [32, 504] on div "Pen" at bounding box center [28, 577] width 41 height 16
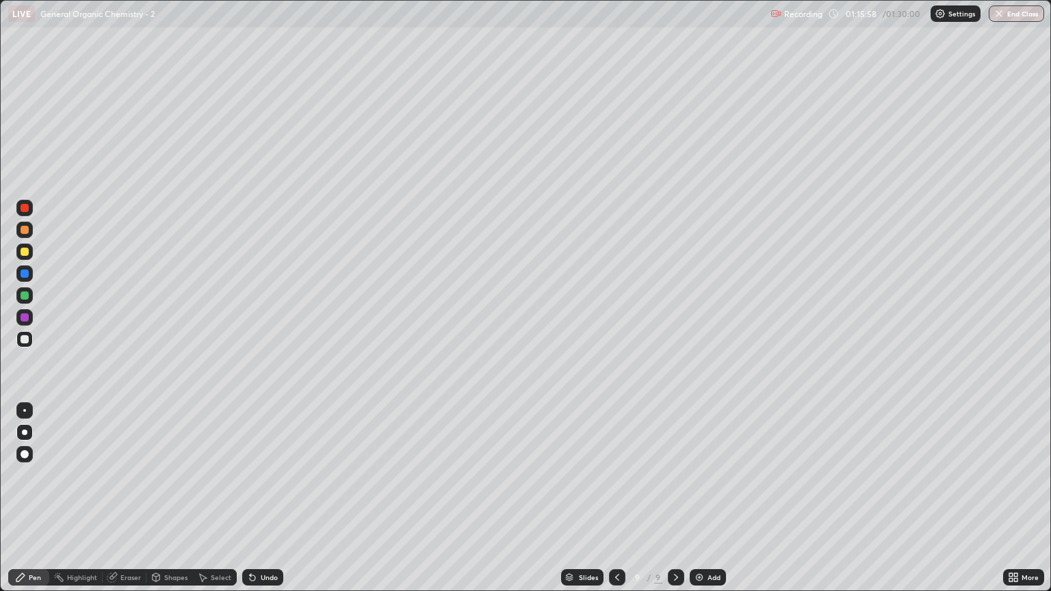
click at [25, 231] on div at bounding box center [25, 230] width 8 height 8
click at [27, 232] on div at bounding box center [25, 230] width 8 height 8
click at [26, 341] on div at bounding box center [25, 339] width 8 height 8
click at [25, 230] on div at bounding box center [25, 230] width 8 height 8
click at [133, 504] on div "Eraser" at bounding box center [130, 577] width 21 height 7
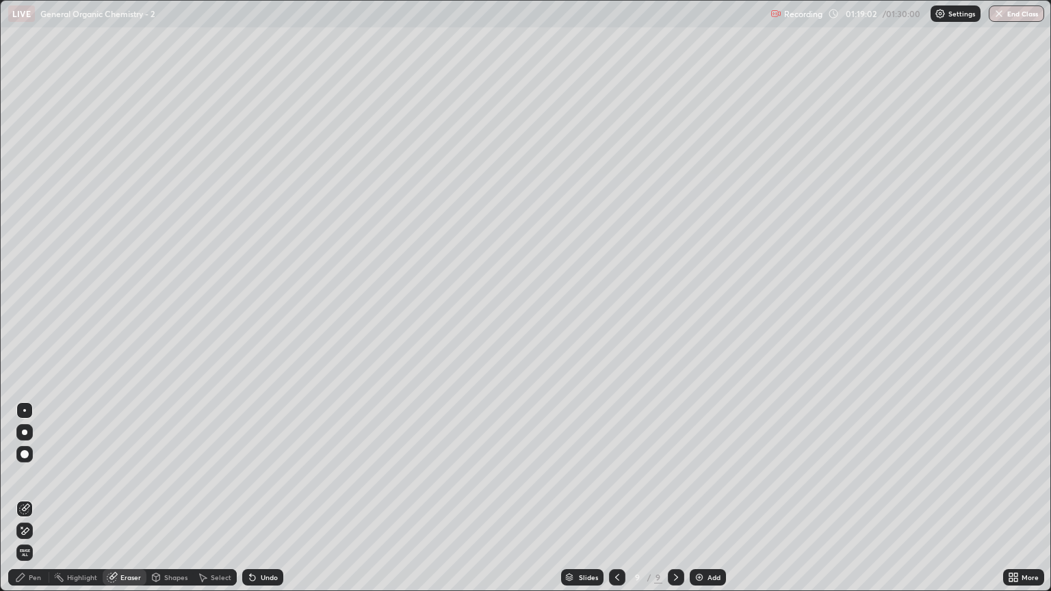
click at [41, 504] on div "Pen" at bounding box center [28, 577] width 41 height 16
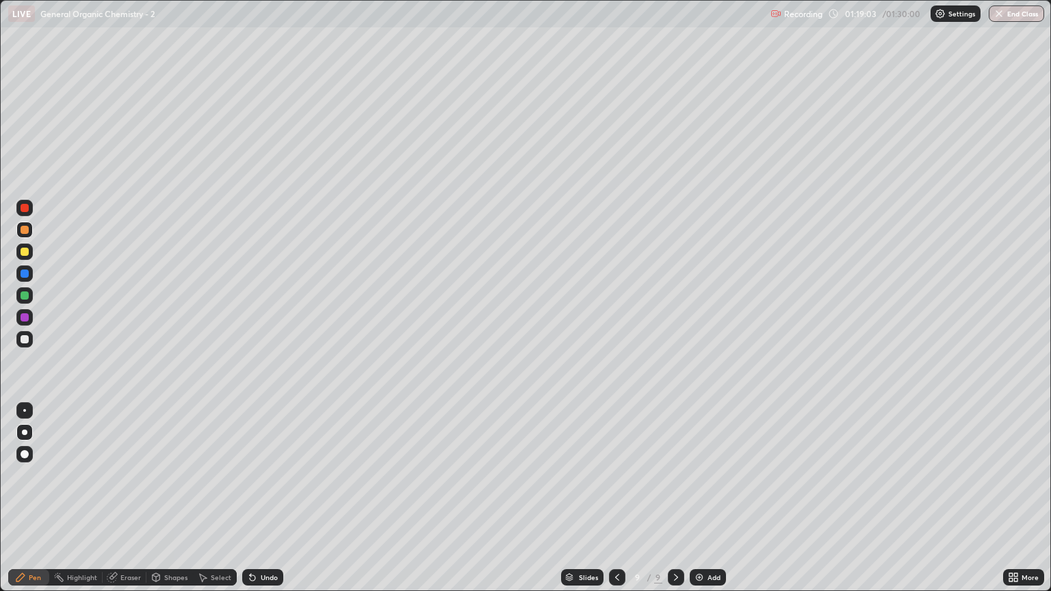
click at [31, 338] on div at bounding box center [24, 339] width 16 height 16
click at [701, 504] on img at bounding box center [699, 577] width 11 height 11
click at [25, 339] on div at bounding box center [25, 339] width 8 height 8
click at [25, 233] on div at bounding box center [25, 230] width 8 height 8
click at [130, 504] on div "Eraser" at bounding box center [125, 577] width 44 height 16
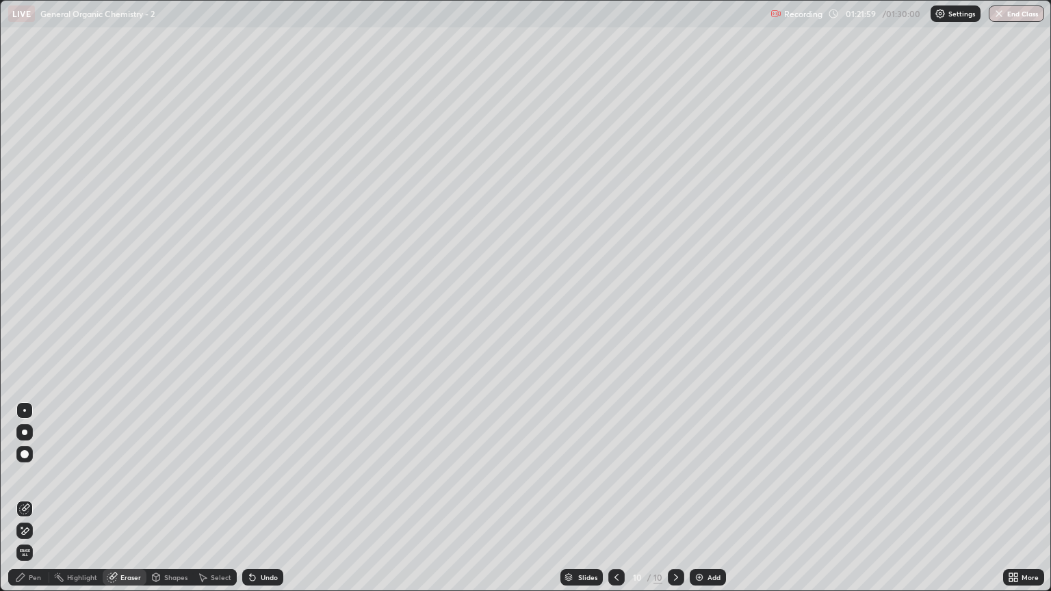
click at [36, 504] on div "Pen" at bounding box center [35, 577] width 12 height 7
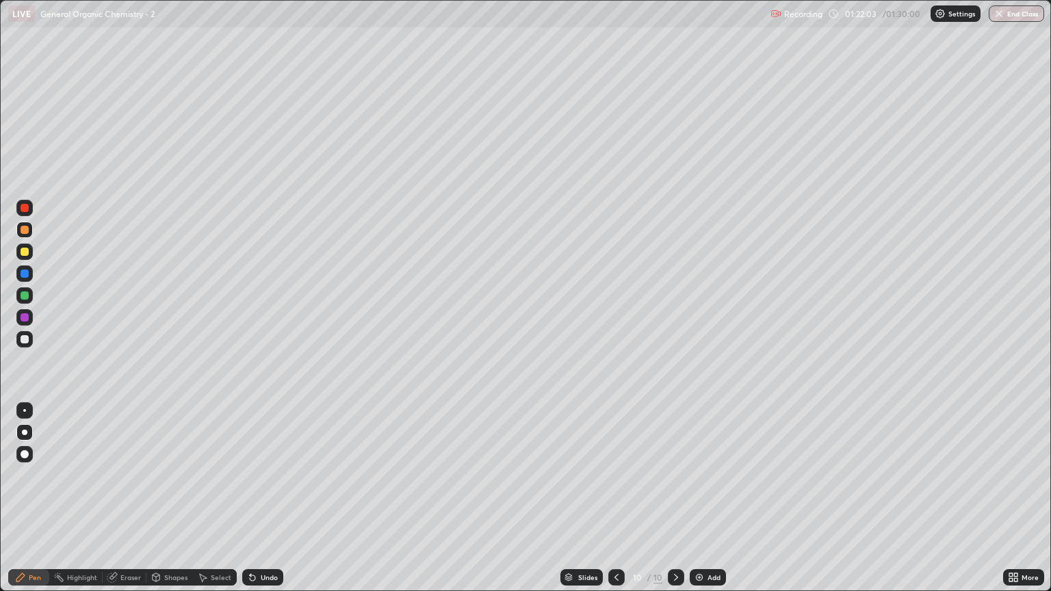
click at [22, 245] on div at bounding box center [24, 252] width 16 height 16
click at [25, 339] on div at bounding box center [25, 339] width 8 height 8
click at [616, 504] on icon at bounding box center [616, 577] width 11 height 11
click at [674, 504] on icon at bounding box center [675, 577] width 11 height 11
click at [698, 504] on img at bounding box center [699, 577] width 11 height 11
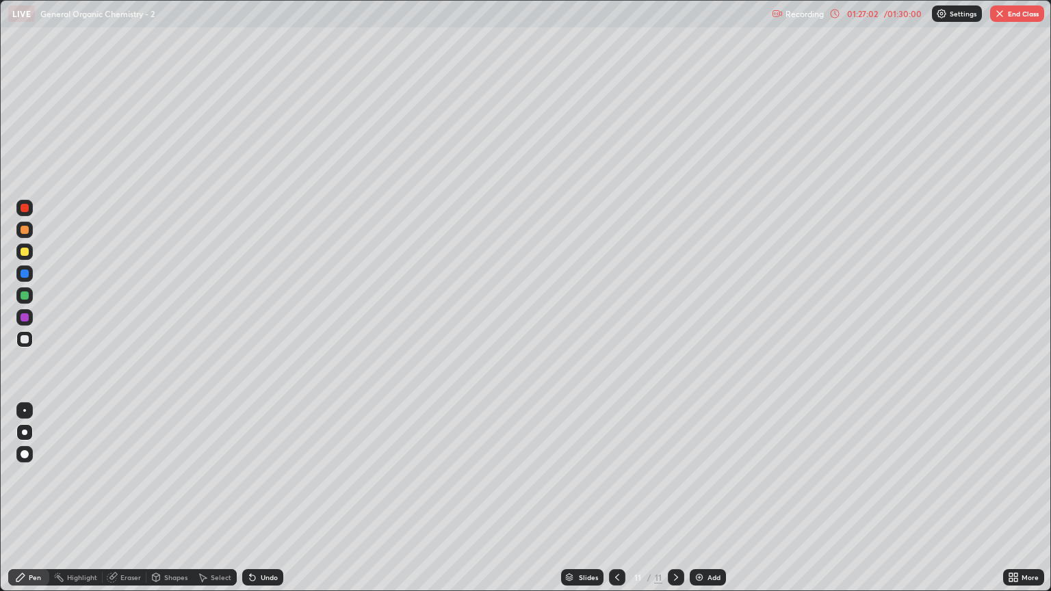
click at [25, 339] on div at bounding box center [25, 339] width 8 height 8
click at [25, 231] on div at bounding box center [25, 230] width 8 height 8
click at [23, 339] on div at bounding box center [25, 339] width 8 height 8
click at [25, 233] on div at bounding box center [25, 230] width 8 height 8
click at [24, 345] on div at bounding box center [24, 339] width 16 height 16
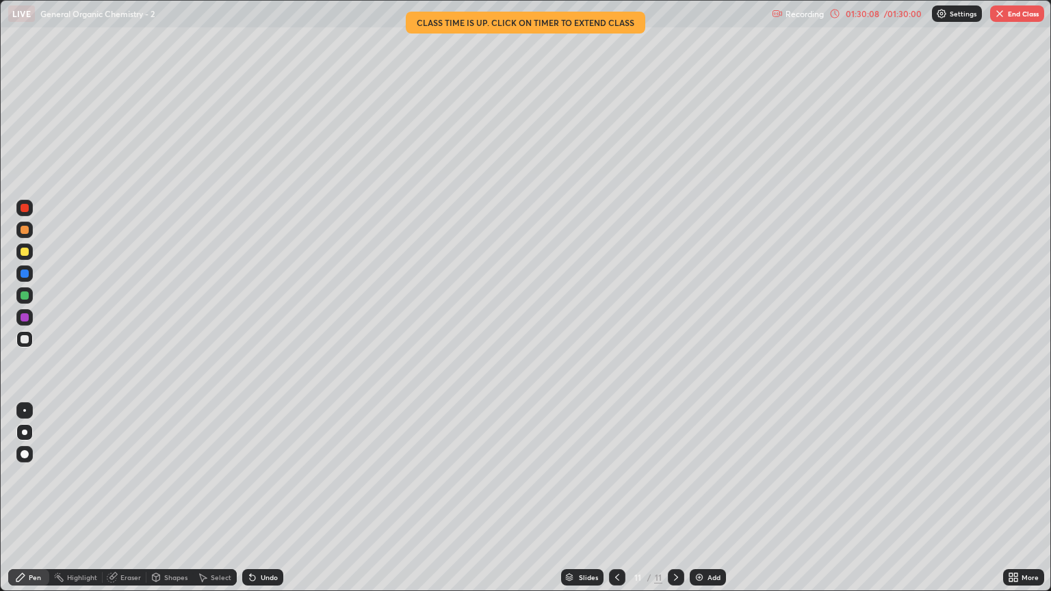
click at [25, 230] on div at bounding box center [25, 230] width 8 height 8
click at [25, 237] on div at bounding box center [24, 230] width 16 height 16
click at [21, 254] on div at bounding box center [25, 252] width 8 height 8
click at [23, 339] on div at bounding box center [25, 339] width 8 height 8
click at [25, 345] on div at bounding box center [24, 339] width 16 height 16
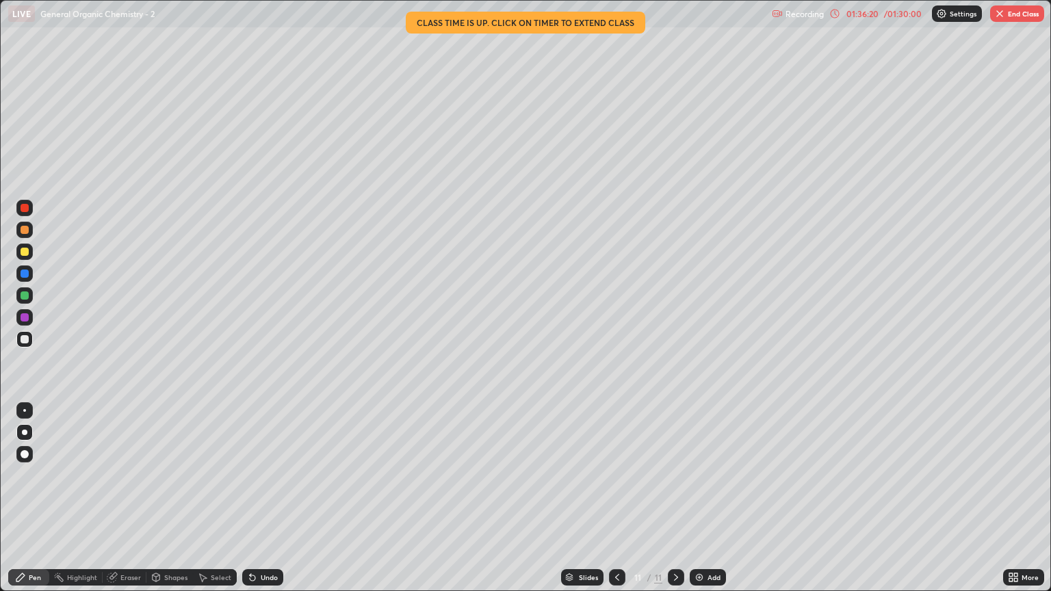
click at [1018, 13] on button "End Class" at bounding box center [1017, 13] width 54 height 16
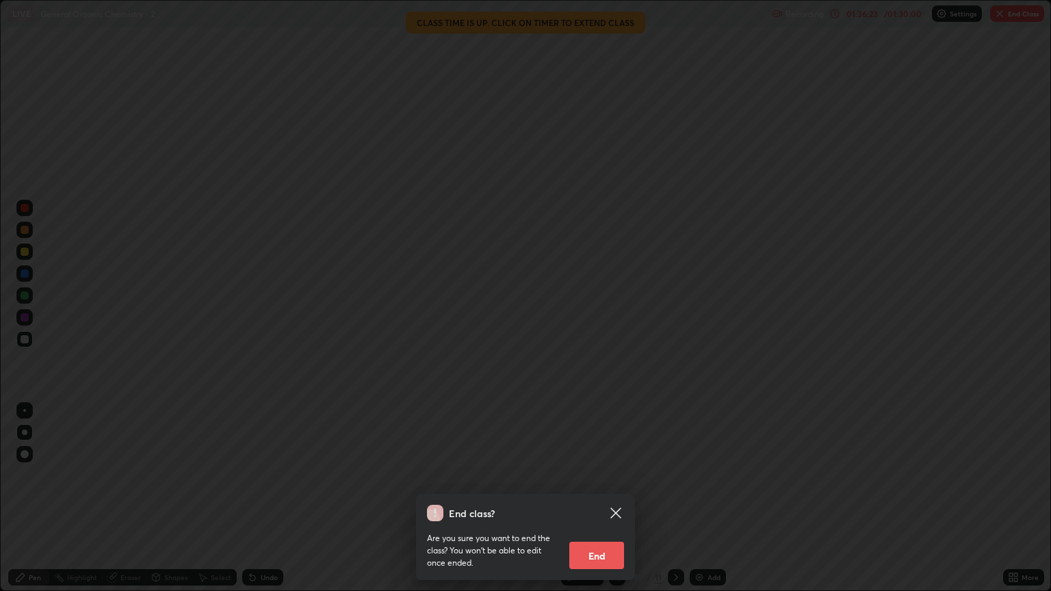
click at [596, 504] on button "End" at bounding box center [596, 555] width 55 height 27
